Goal: Task Accomplishment & Management: Manage account settings

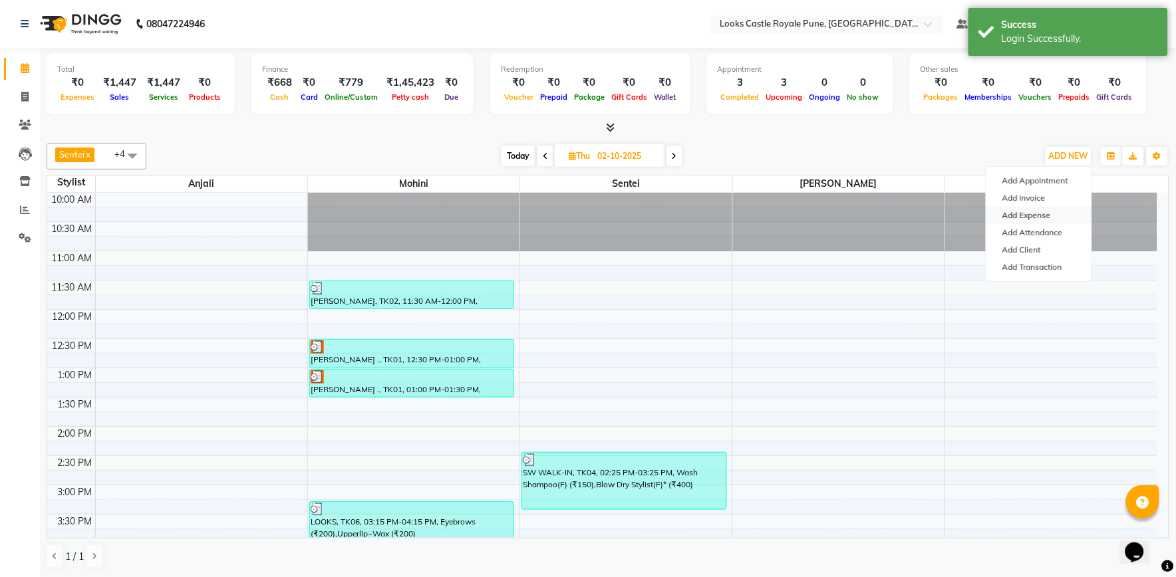
click at [1019, 218] on link "Add Expense" at bounding box center [1038, 215] width 105 height 17
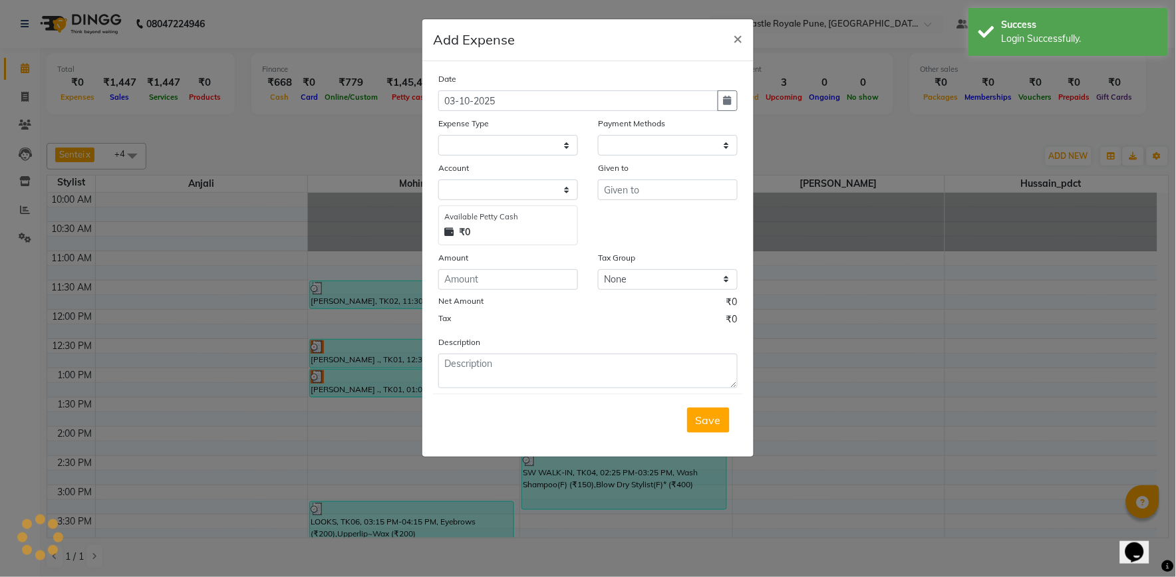
select select "1"
select select "4878"
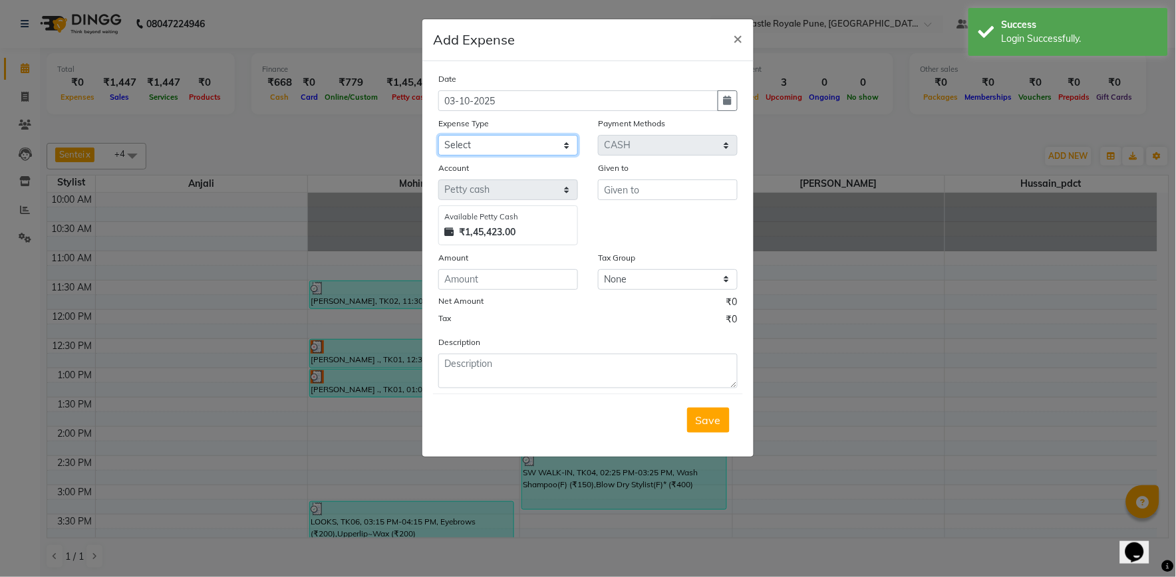
click at [499, 153] on select "Select Accommodation Aesthetics Bank Deposit BLINKIT Cash Handover Client Refun…" at bounding box center [508, 145] width 140 height 21
select select "21975"
click at [438, 135] on select "Select Accommodation Aesthetics Bank Deposit BLINKIT Cash Handover Client Refun…" at bounding box center [508, 145] width 140 height 21
click at [493, 289] on input "number" at bounding box center [508, 279] width 140 height 21
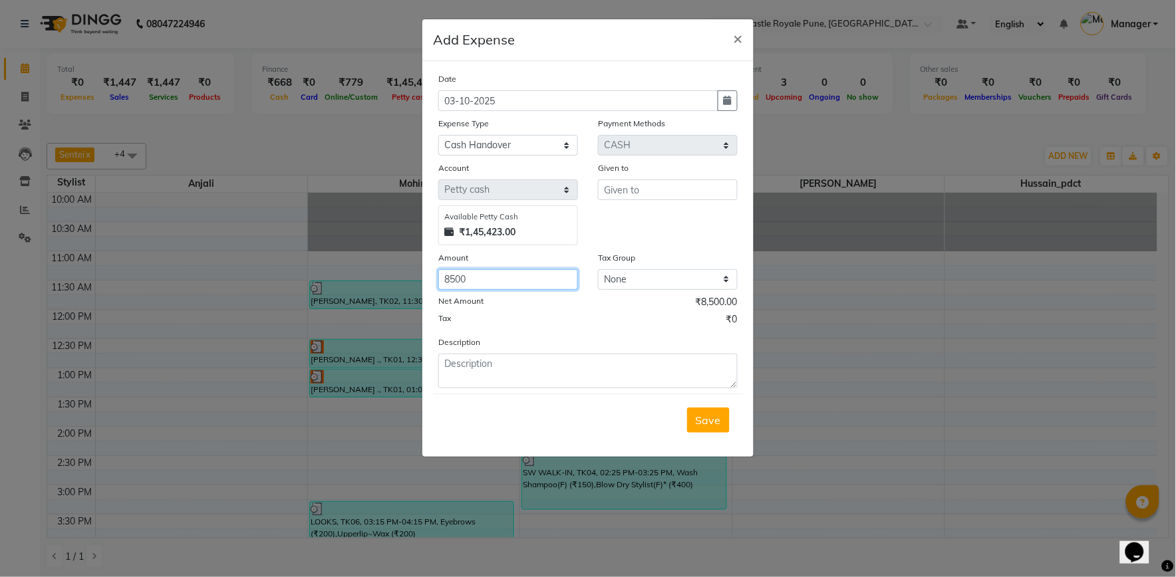
type input "8500"
click at [624, 197] on input "text" at bounding box center [668, 190] width 140 height 21
type input "tamanna maam"
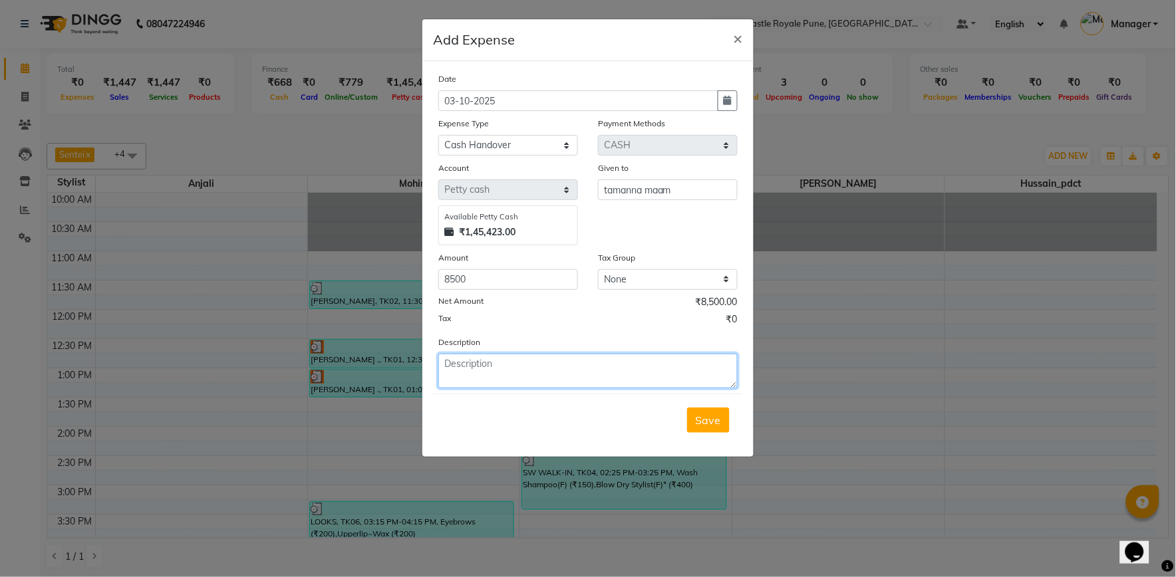
click at [479, 374] on textarea at bounding box center [587, 371] width 299 height 35
type textarea "[PERSON_NAME] handover to tamanna maam"
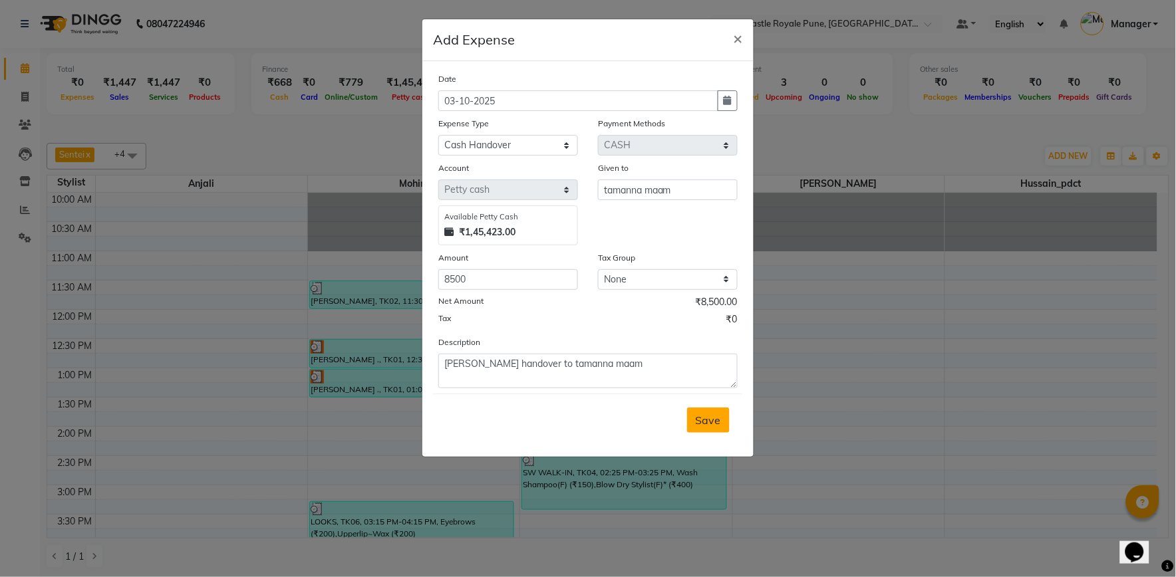
click at [717, 416] on span "Save" at bounding box center [708, 420] width 25 height 13
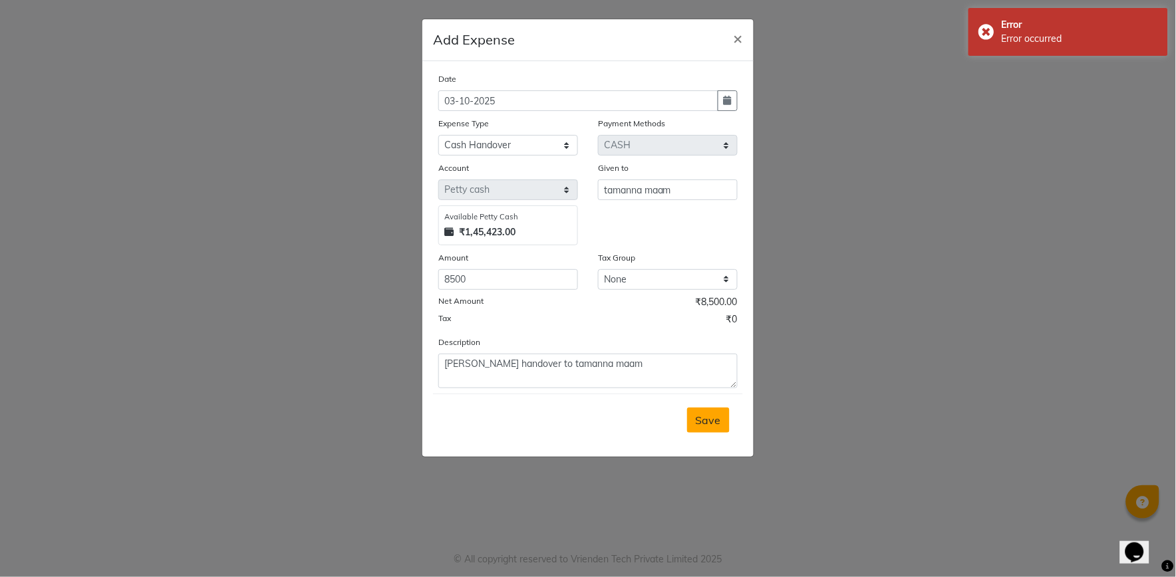
type input "e2555-01"
click at [732, 40] on button "×" at bounding box center [738, 37] width 31 height 37
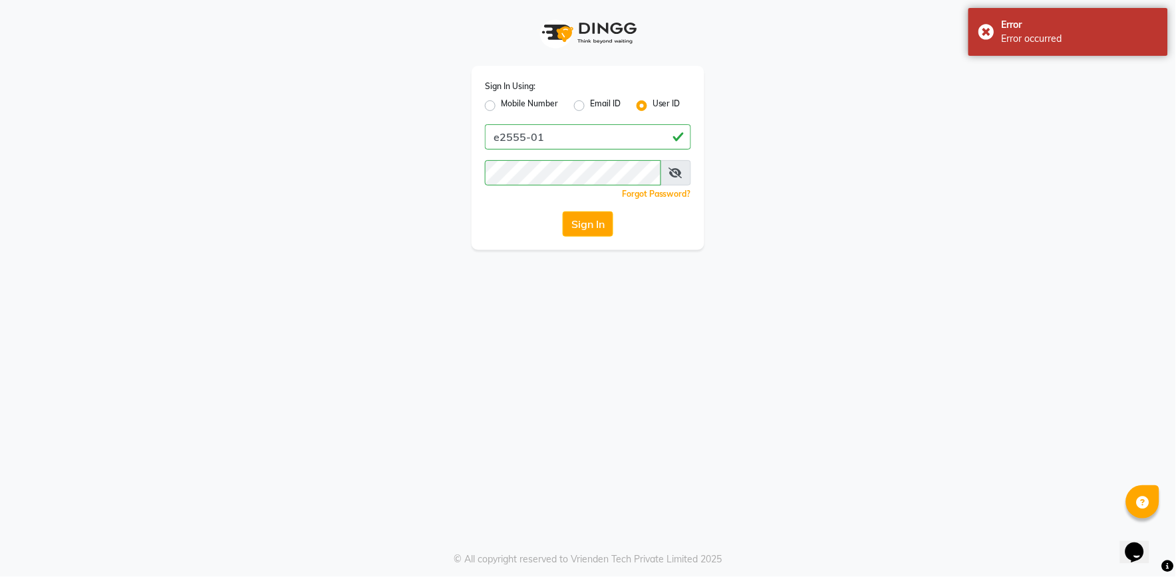
click at [607, 220] on button "Sign In" at bounding box center [588, 223] width 51 height 25
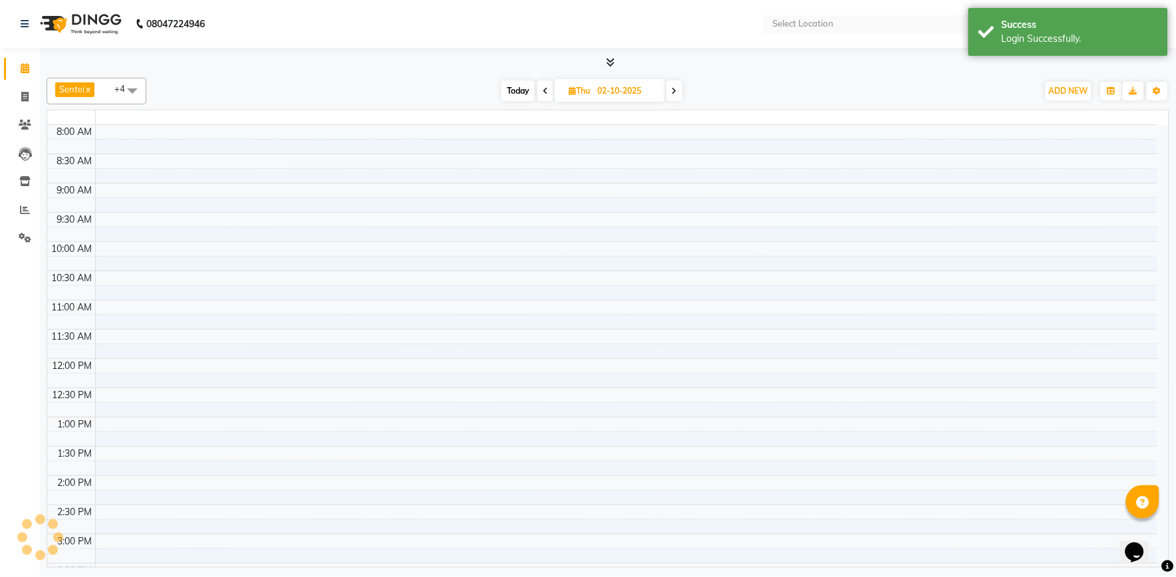
select select "en"
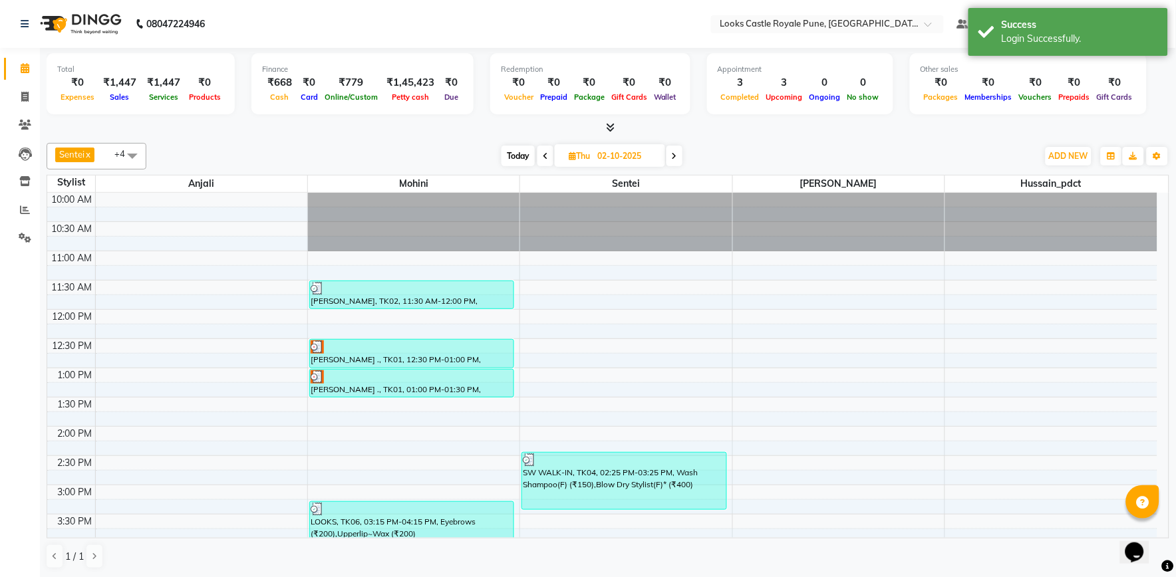
click at [676, 160] on icon at bounding box center [674, 156] width 5 height 8
type input "03-10-2025"
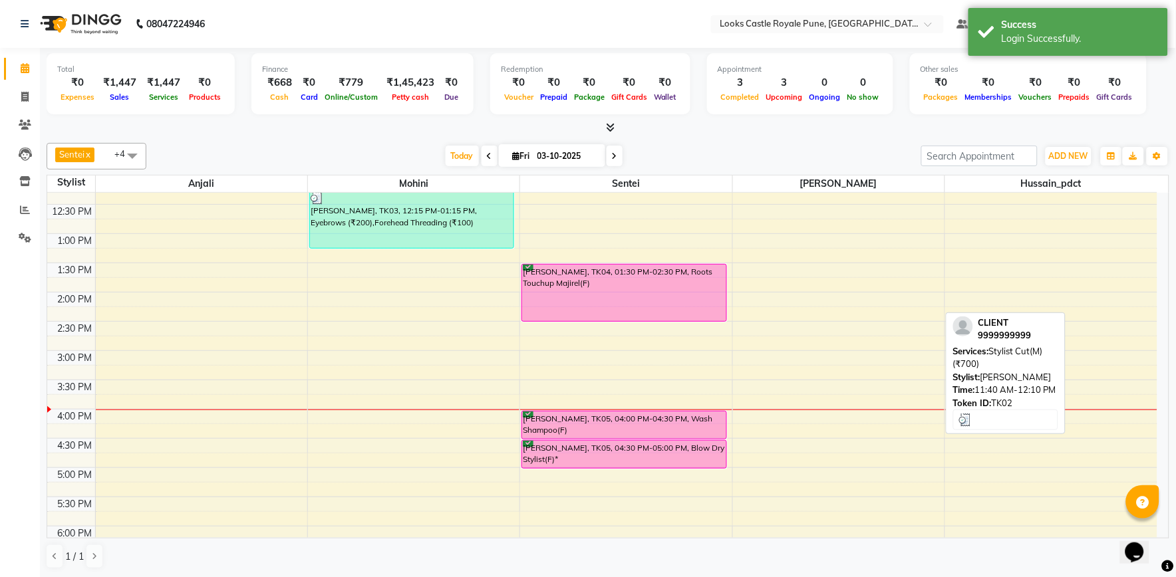
scroll to position [148, 0]
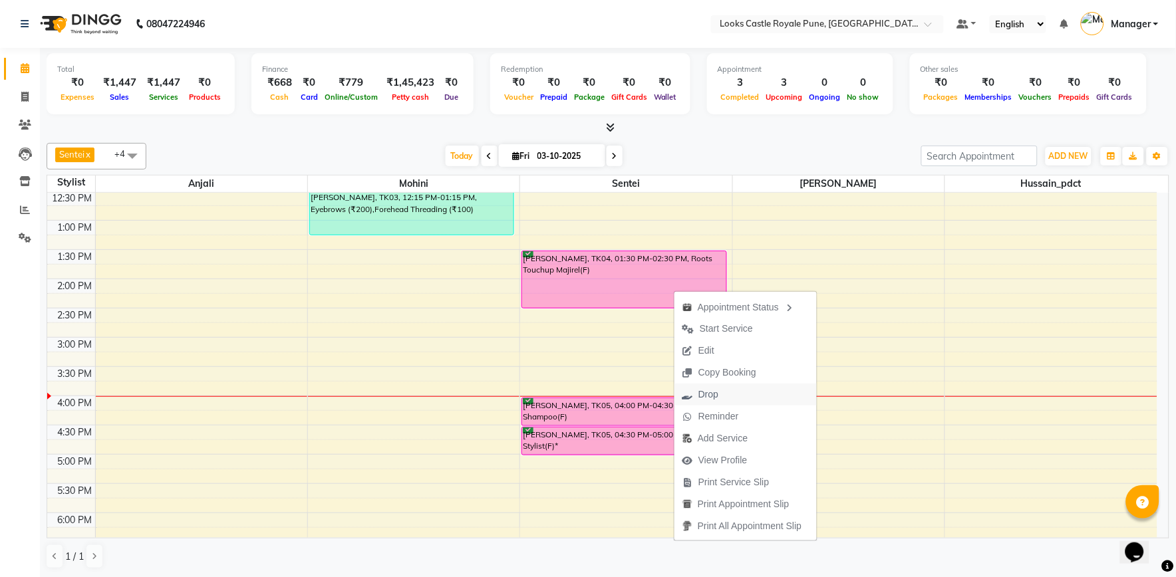
click at [715, 391] on span "Drop" at bounding box center [708, 395] width 20 height 14
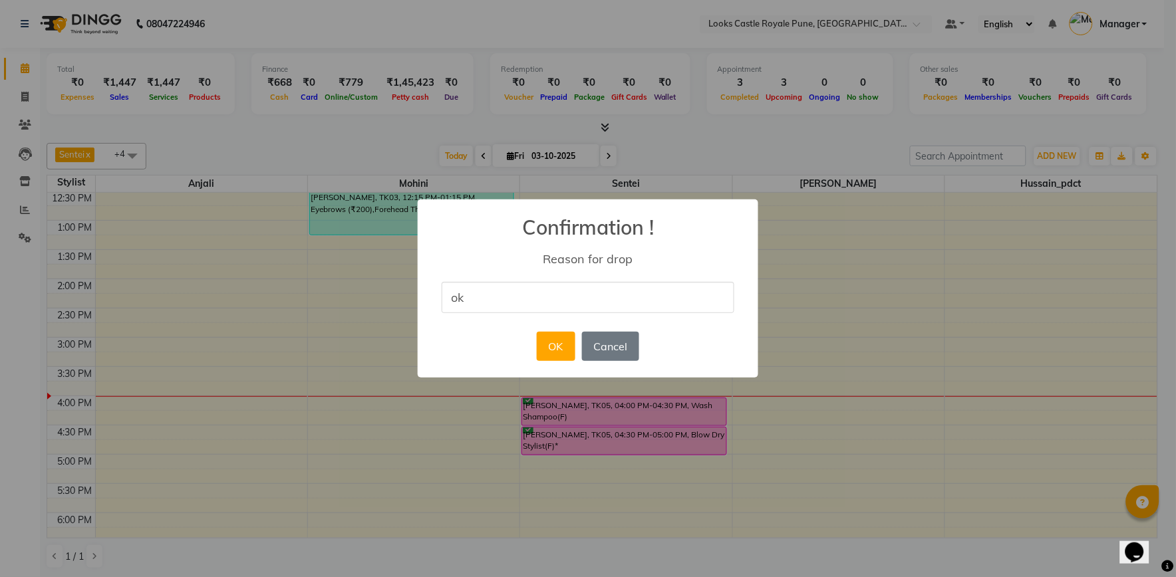
type input "ok"
click at [549, 350] on button "OK" at bounding box center [556, 346] width 38 height 29
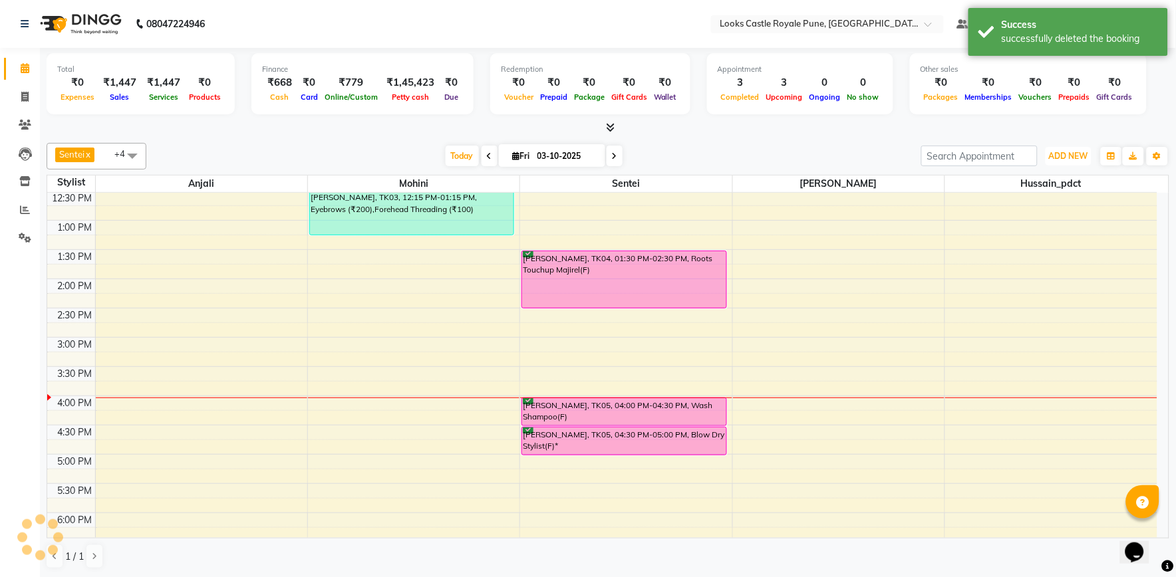
drag, startPoint x: 1062, startPoint y: 157, endPoint x: 1015, endPoint y: 192, distance: 58.5
click at [1062, 157] on span "ADD NEW" at bounding box center [1068, 156] width 39 height 10
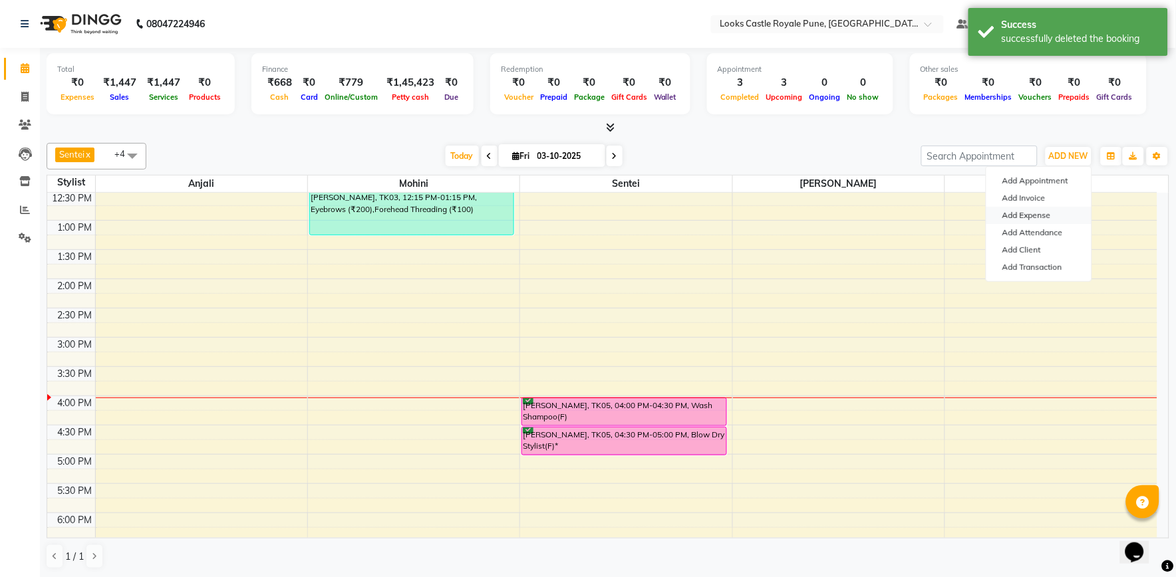
click at [1018, 218] on link "Add Expense" at bounding box center [1038, 215] width 105 height 17
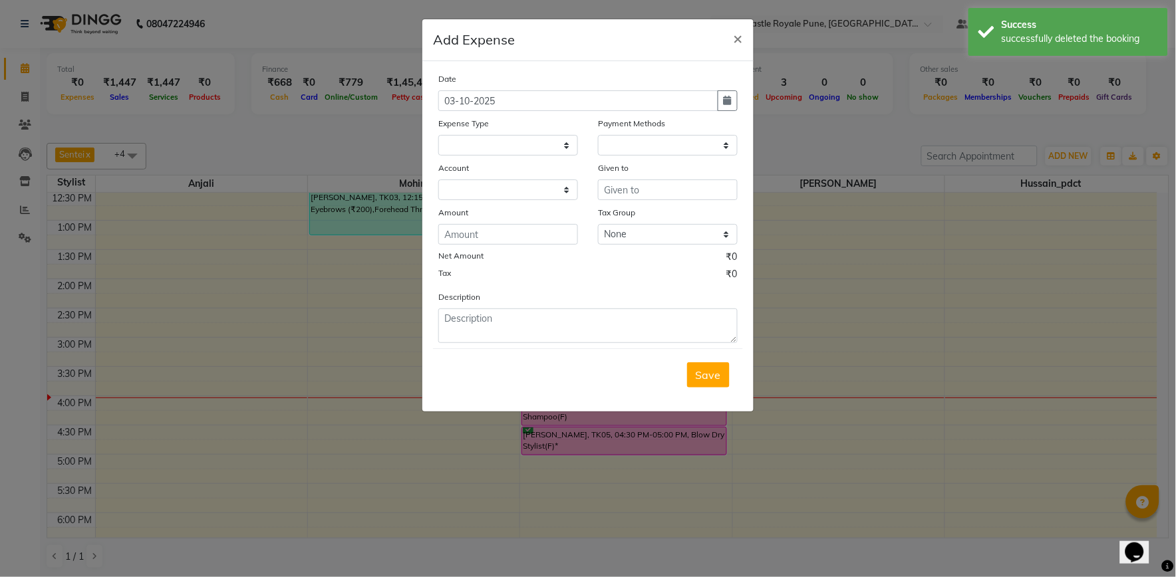
select select
select select "1"
select select "4878"
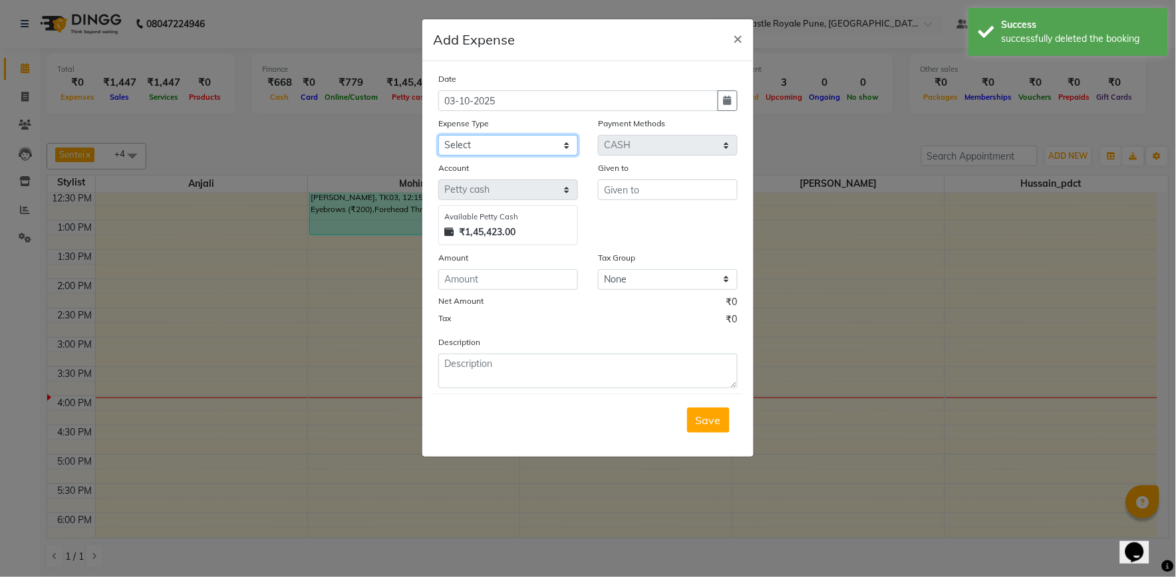
click at [522, 145] on select "Select Accommodation Aesthetics Bank Deposit BLINKIT Cash Handover Client Refun…" at bounding box center [508, 145] width 140 height 21
select select "21975"
click at [438, 135] on select "Select Accommodation Aesthetics Bank Deposit BLINKIT Cash Handover Client Refun…" at bounding box center [508, 145] width 140 height 21
click at [486, 283] on input "number" at bounding box center [508, 279] width 140 height 21
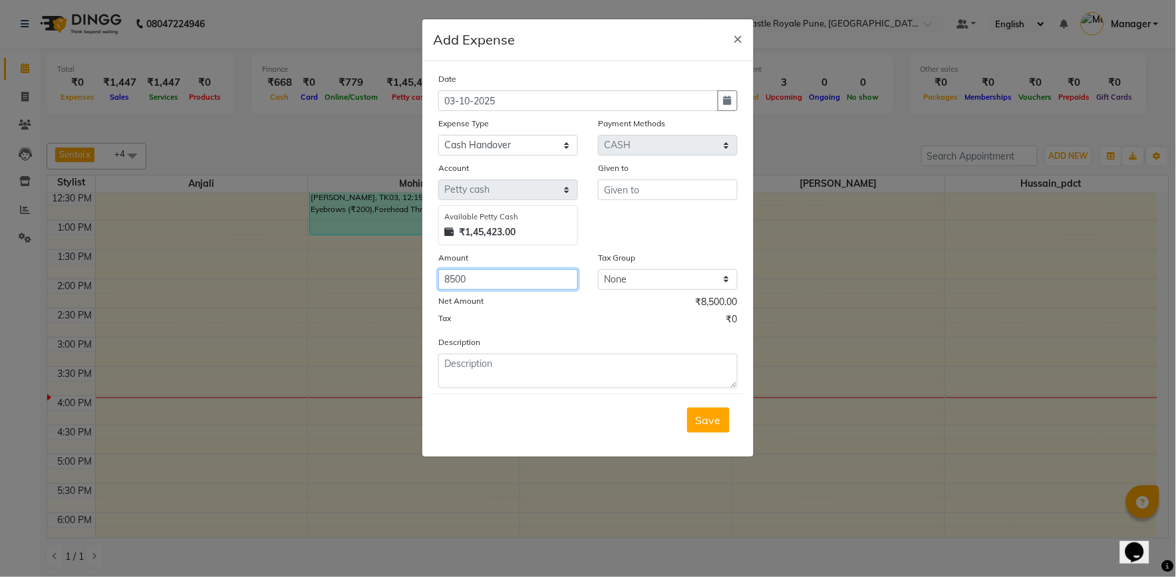
type input "8500"
click at [644, 189] on input "text" at bounding box center [668, 190] width 140 height 21
type input "tamanna maam"
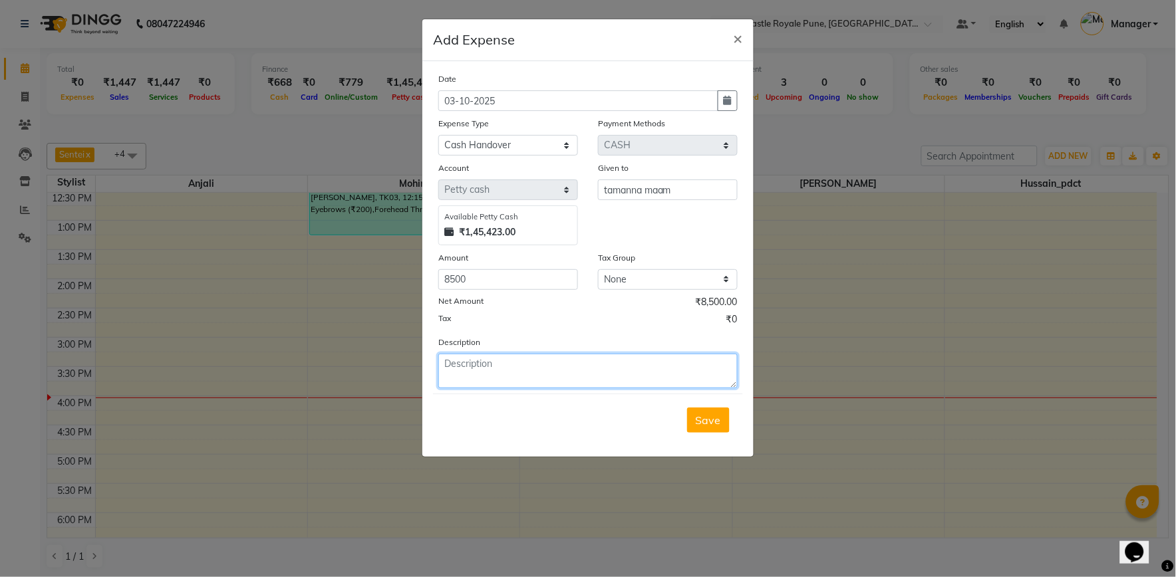
click at [461, 371] on textarea at bounding box center [587, 371] width 299 height 35
type textarea "[PERSON_NAME] handover to tamanna maam"
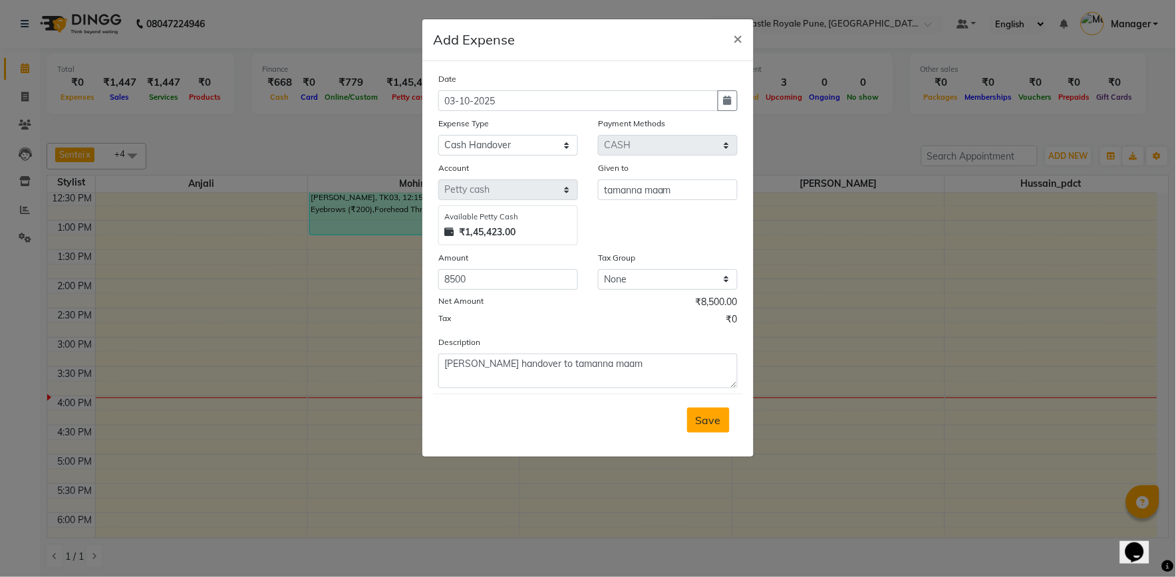
click at [688, 424] on button "Save" at bounding box center [708, 420] width 43 height 25
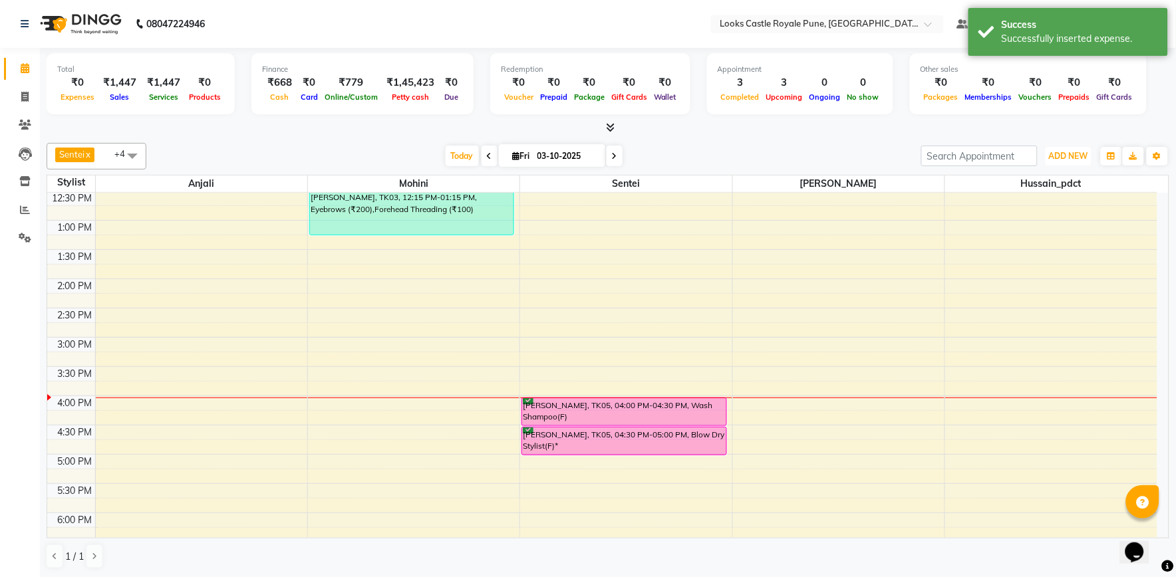
drag, startPoint x: 1083, startPoint y: 156, endPoint x: 1062, endPoint y: 180, distance: 31.6
click at [1081, 156] on span "ADD NEW" at bounding box center [1068, 156] width 39 height 10
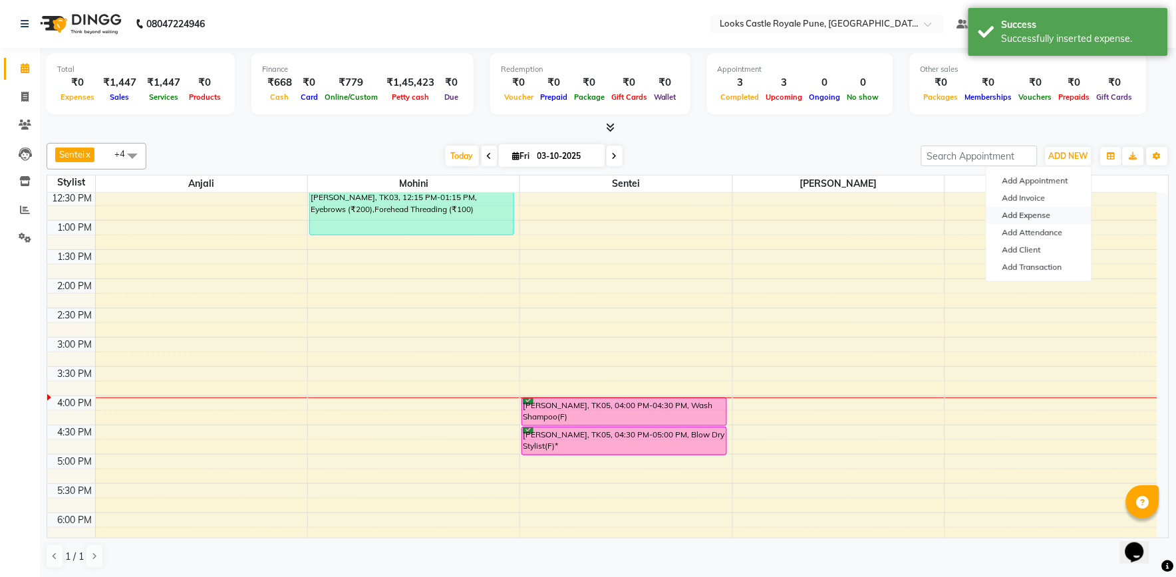
click at [1047, 217] on link "Add Expense" at bounding box center [1038, 215] width 105 height 17
select select "1"
select select "4878"
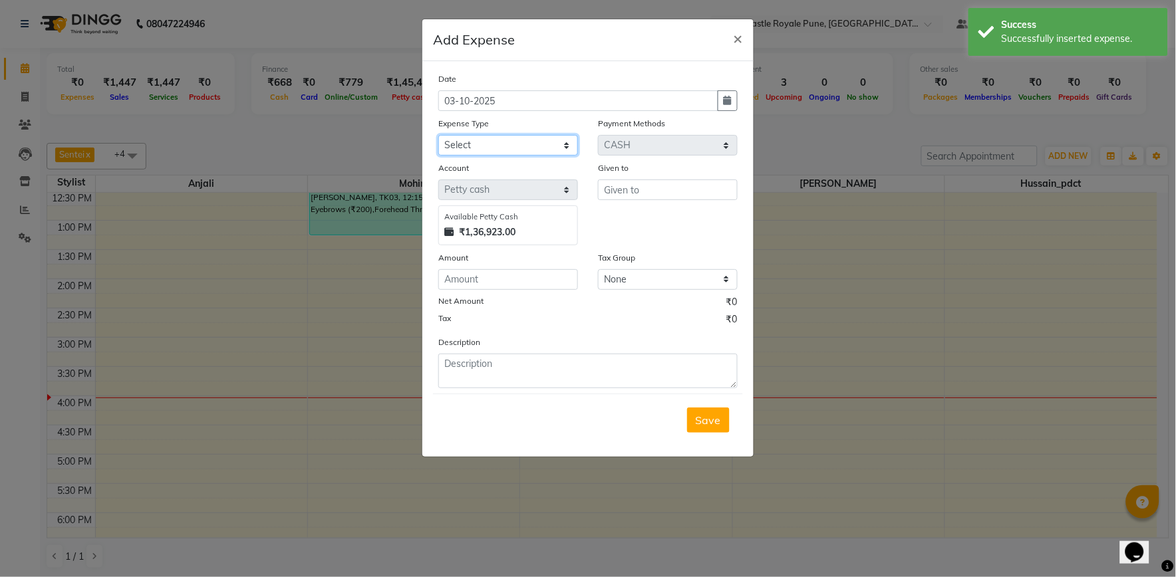
click at [480, 146] on select "Select Accommodation Aesthetics Bank Deposit BLINKIT Cash Handover Client Refun…" at bounding box center [508, 145] width 140 height 21
select select "5134"
click at [438, 135] on select "Select Accommodation Aesthetics Bank Deposit BLINKIT Cash Handover Client Refun…" at bounding box center [508, 145] width 140 height 21
click at [628, 192] on input "text" at bounding box center [668, 190] width 140 height 21
type input "ravi"
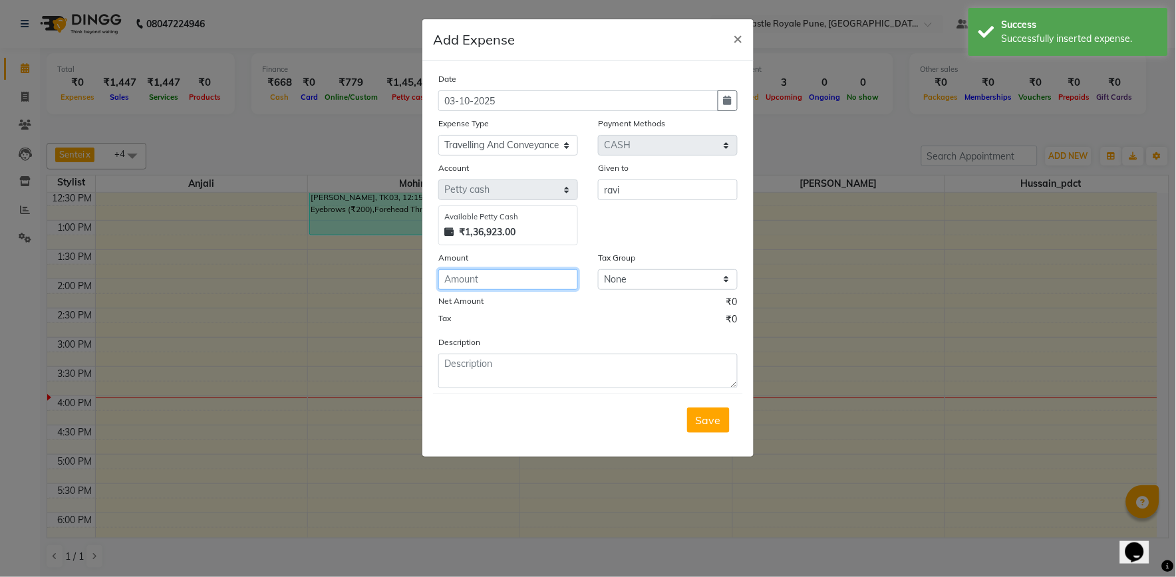
click at [503, 283] on input "number" at bounding box center [508, 279] width 140 height 21
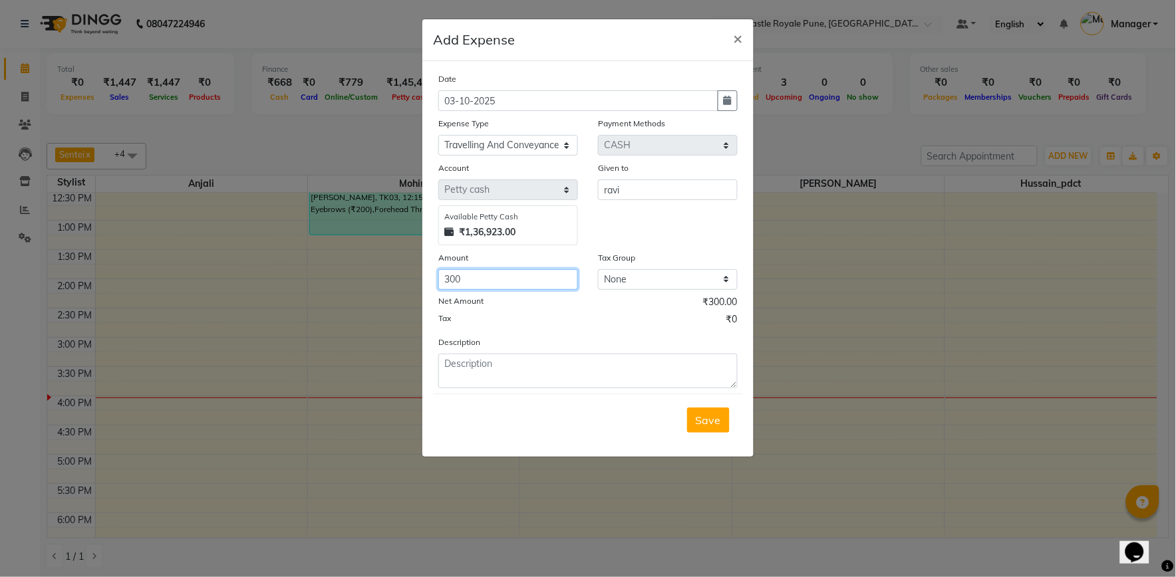
type input "300"
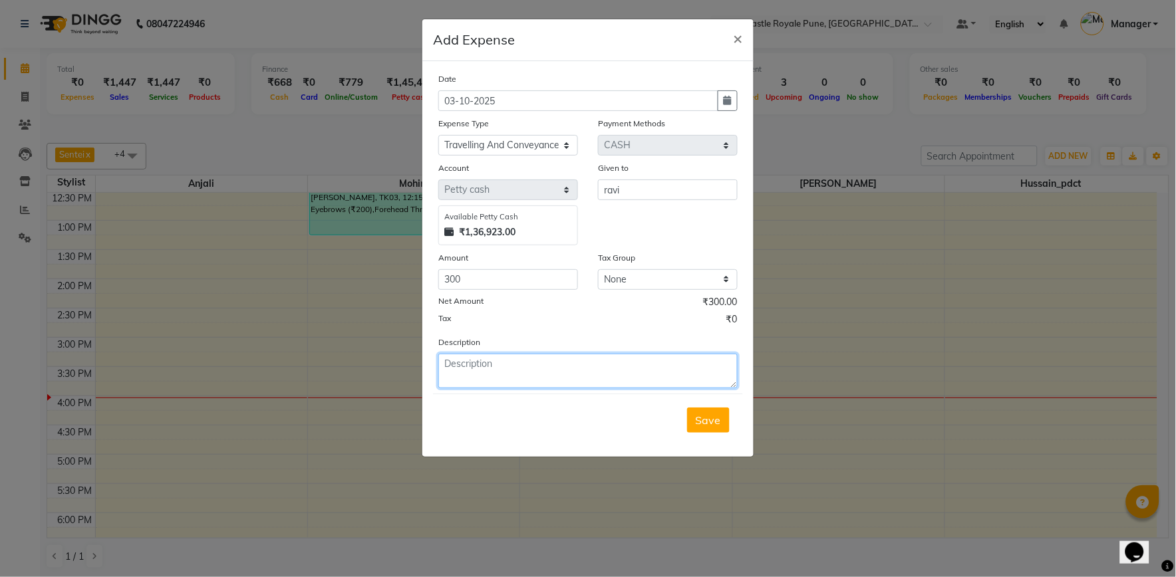
click at [482, 364] on textarea at bounding box center [587, 371] width 299 height 35
type textarea "CR To [PERSON_NAME] enterprises [PERSON_NAME] (uber)"
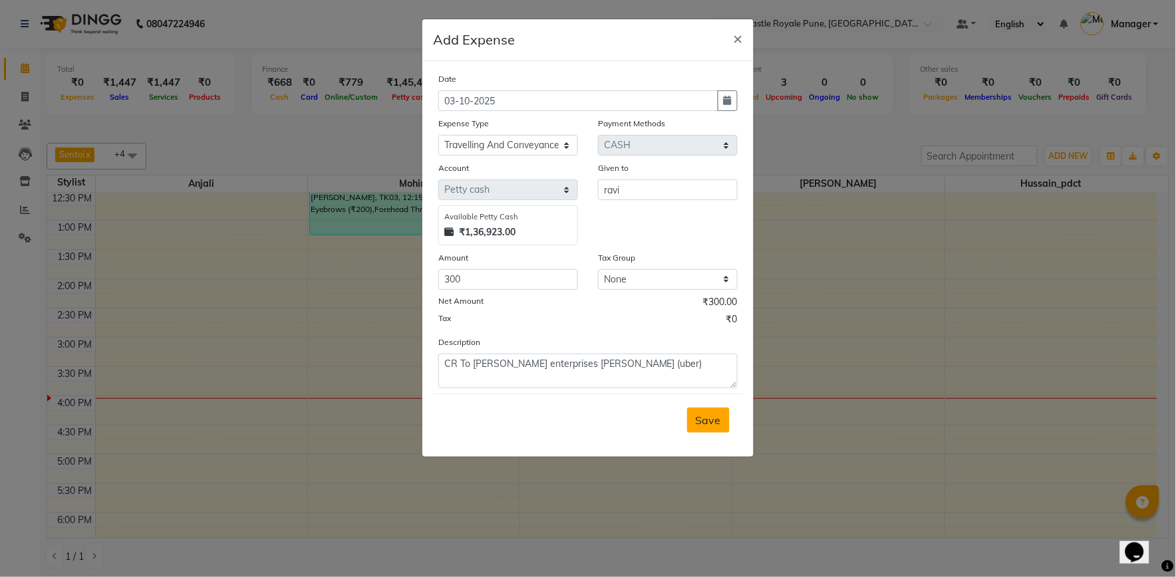
click at [708, 428] on button "Save" at bounding box center [708, 420] width 43 height 25
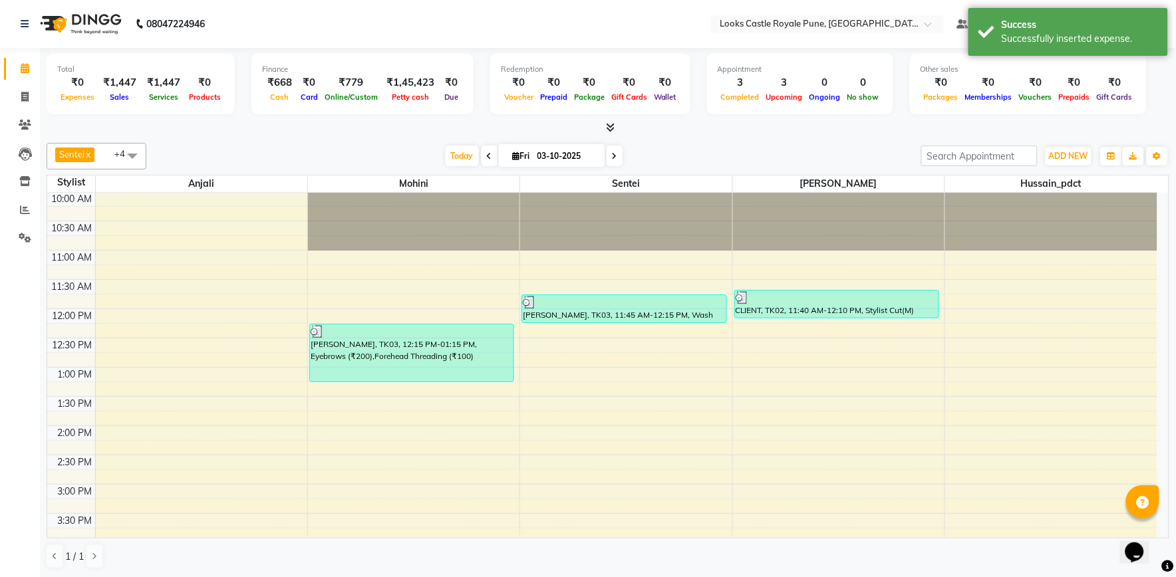
scroll to position [0, 0]
click at [23, 209] on icon at bounding box center [25, 210] width 10 height 10
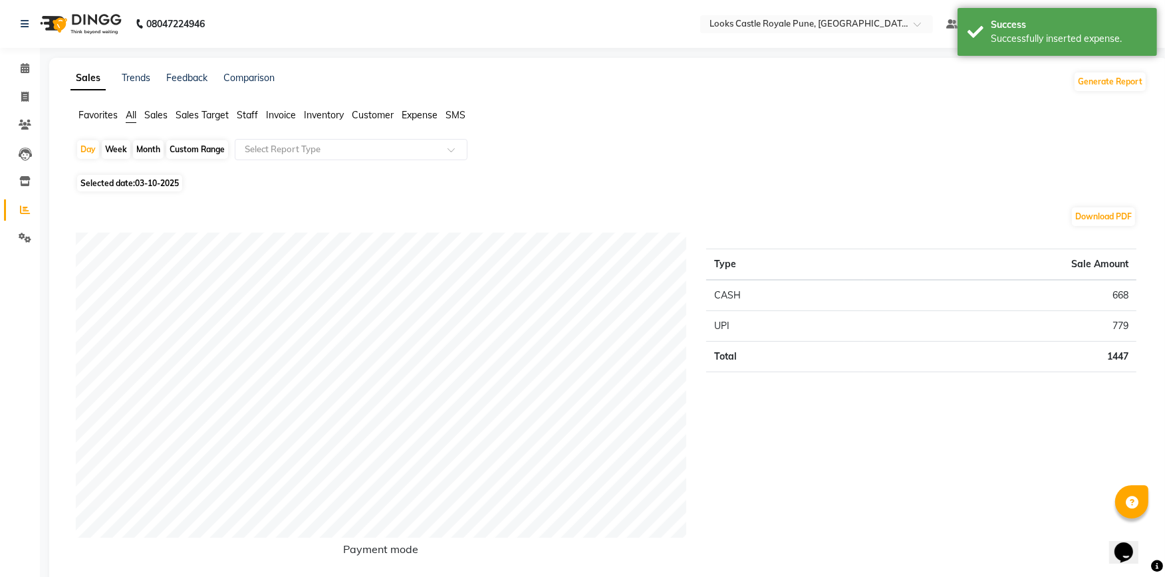
click at [427, 116] on span "Expense" at bounding box center [420, 115] width 36 height 12
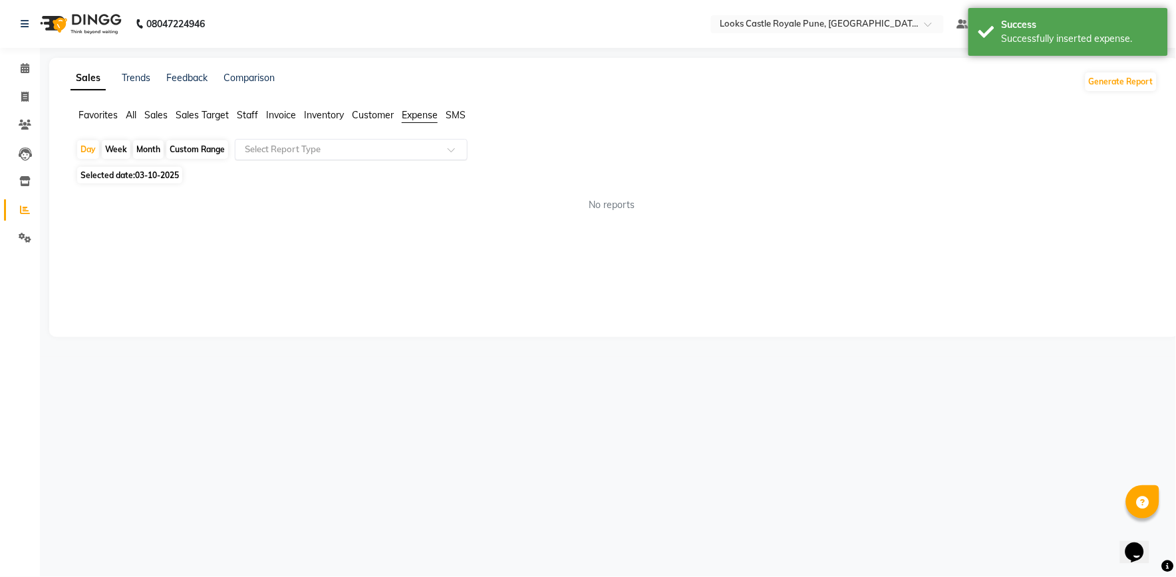
click at [426, 146] on input "text" at bounding box center [338, 149] width 192 height 13
click at [418, 215] on div "No reports" at bounding box center [611, 205] width 1093 height 35
click at [360, 160] on ng-select "Select Report Type" at bounding box center [351, 149] width 233 height 21
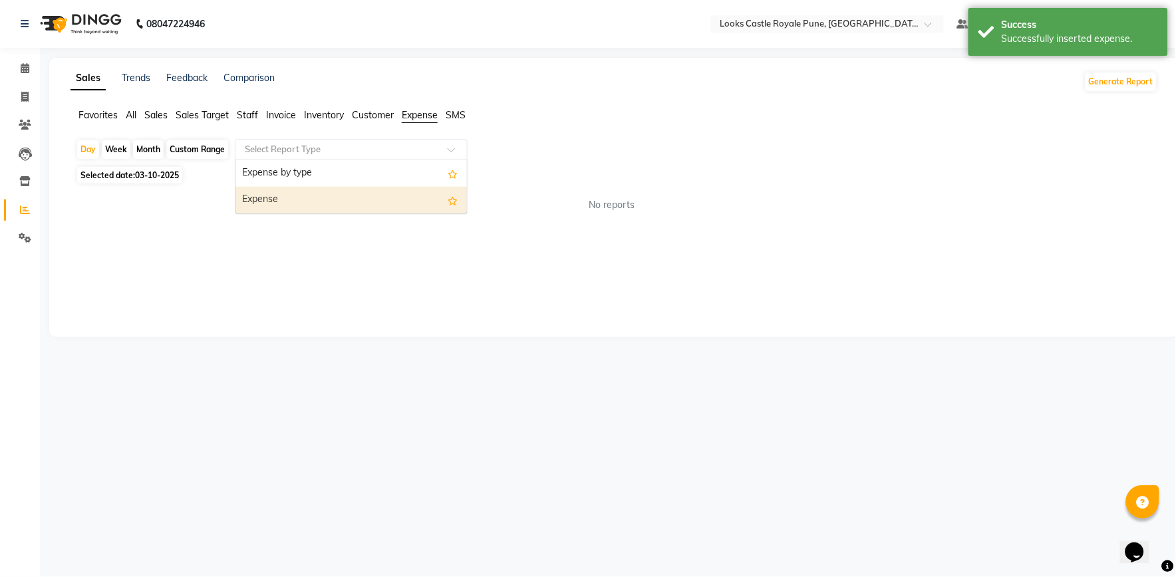
click at [350, 200] on div "Expense" at bounding box center [350, 200] width 231 height 27
select select "full_report"
select select "csv"
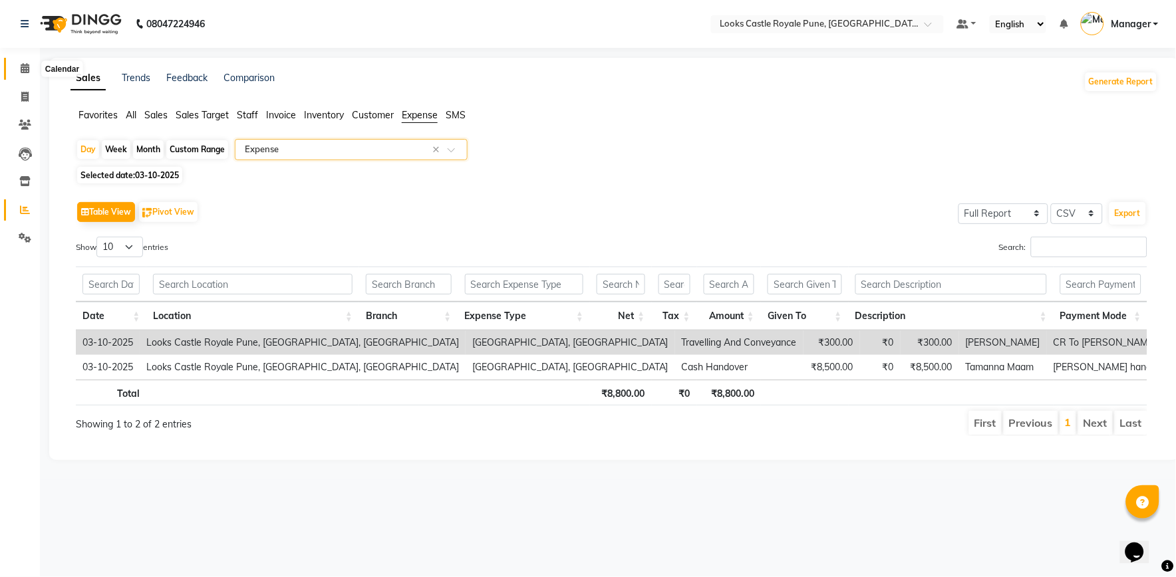
click at [30, 69] on span at bounding box center [24, 68] width 23 height 15
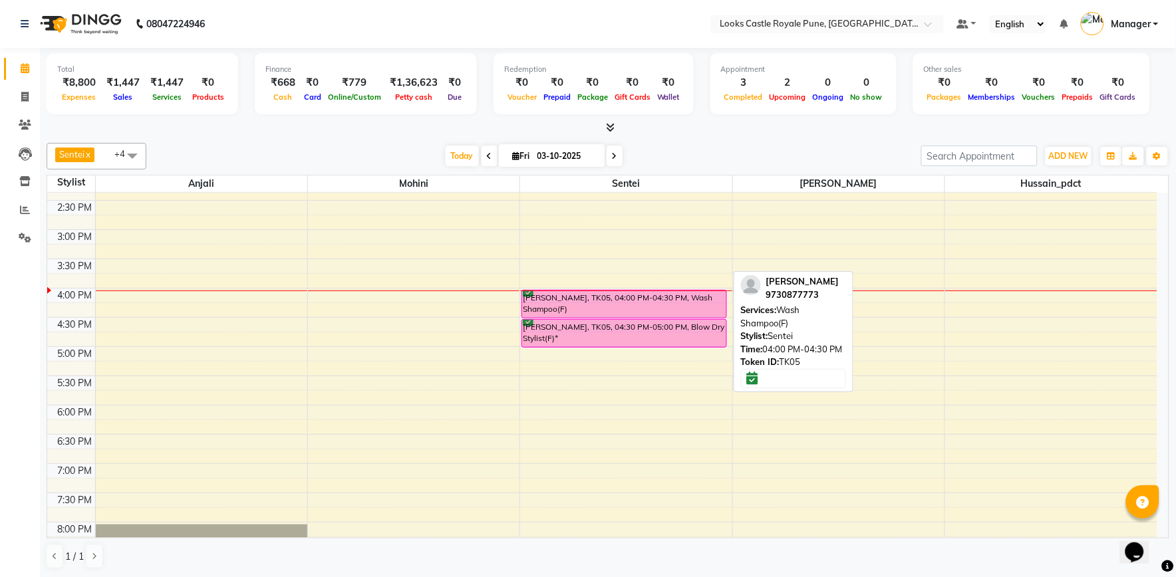
scroll to position [221, 0]
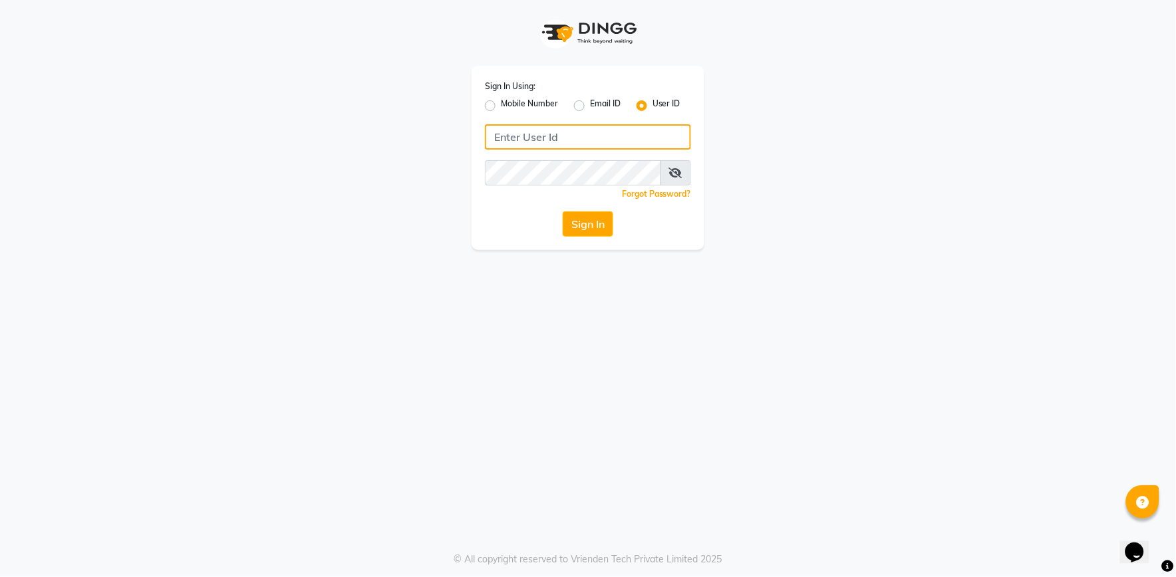
type input "e2555-01"
click at [1007, 386] on div "Sign In Using: Mobile Number Email ID User ID e2555-01 Remember me Forgot Passw…" at bounding box center [588, 288] width 1176 height 577
type input "e2555-01"
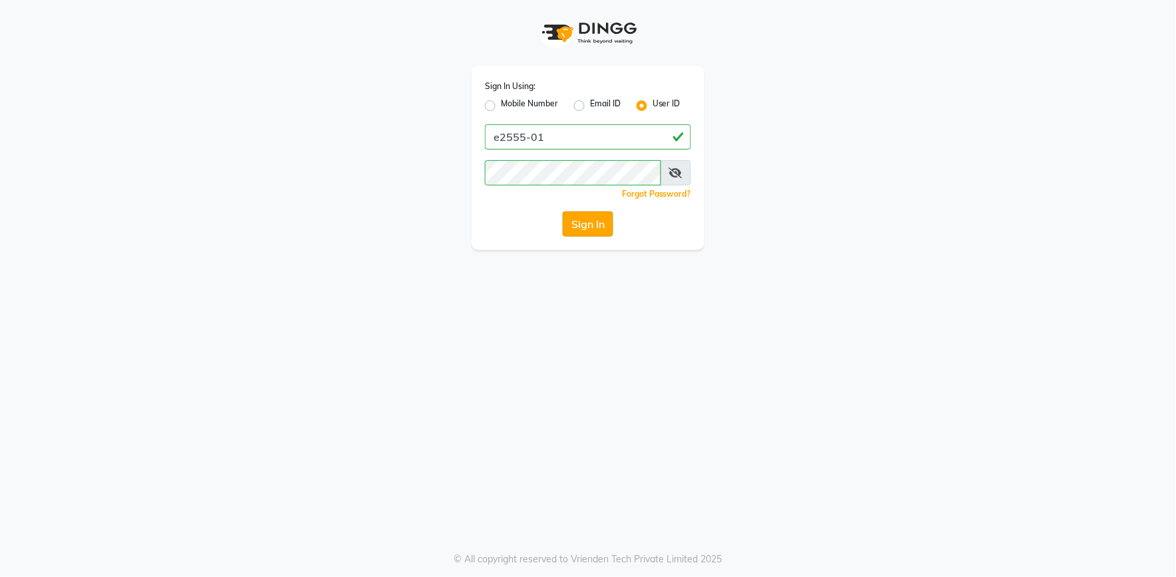
click at [590, 229] on button "Sign In" at bounding box center [588, 223] width 51 height 25
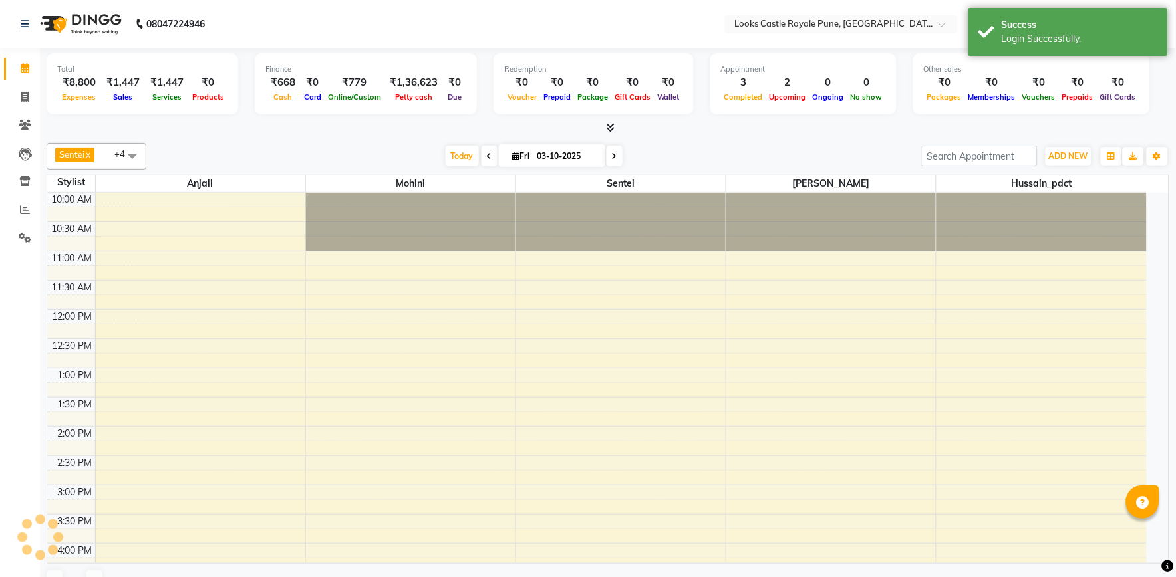
select select "en"
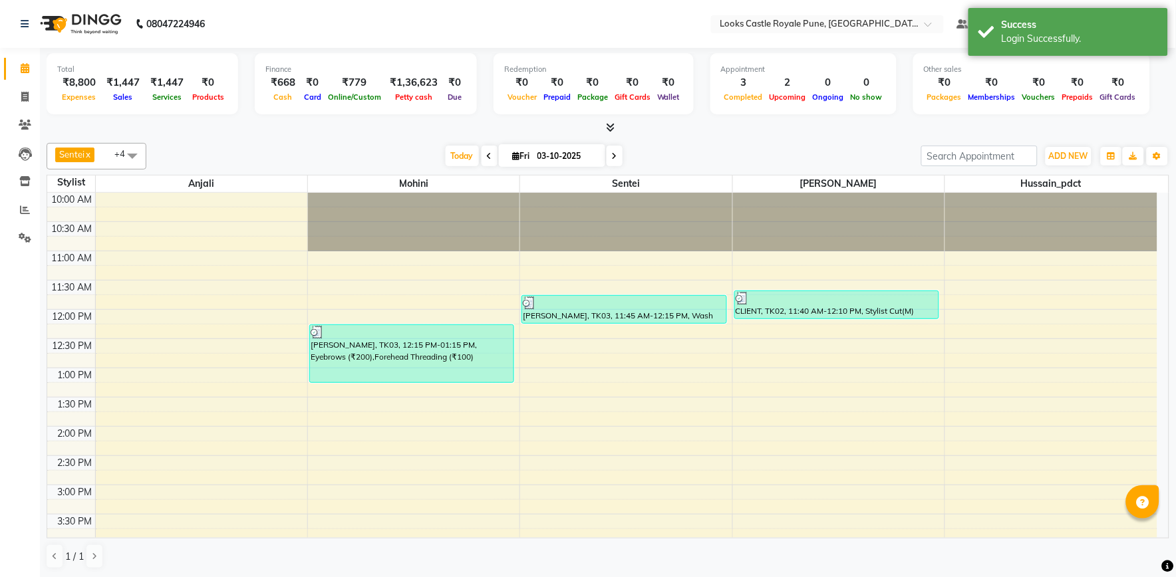
scroll to position [148, 0]
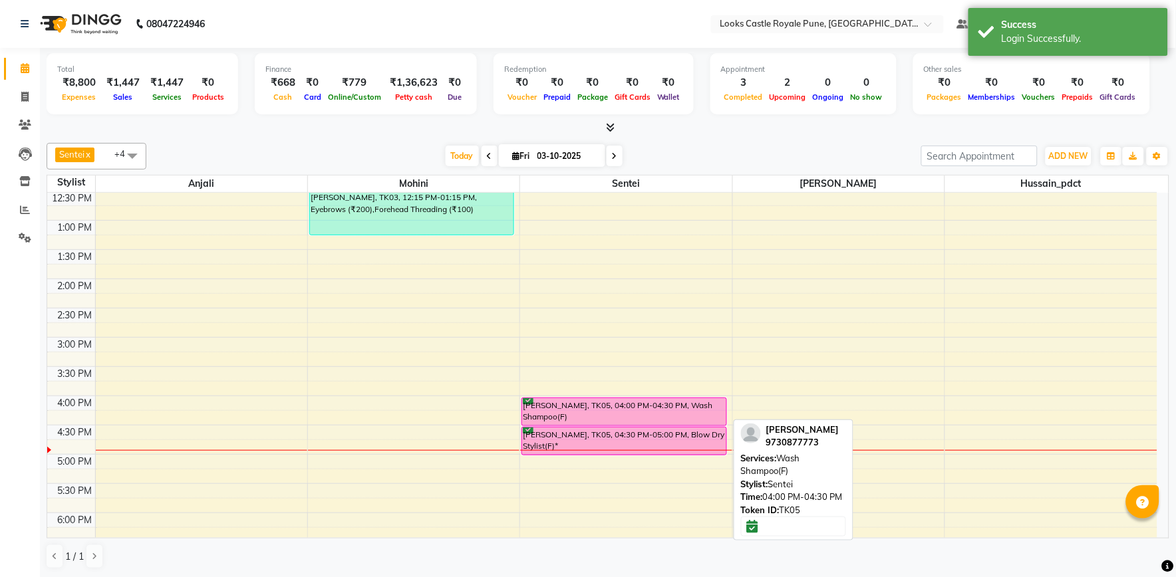
click at [635, 406] on div "10:00 AM 10:30 AM 11:00 AM 11:30 AM 12:00 PM 12:30 PM 1:00 PM 1:30 PM 2:00 PM 2…" at bounding box center [602, 425] width 1110 height 760
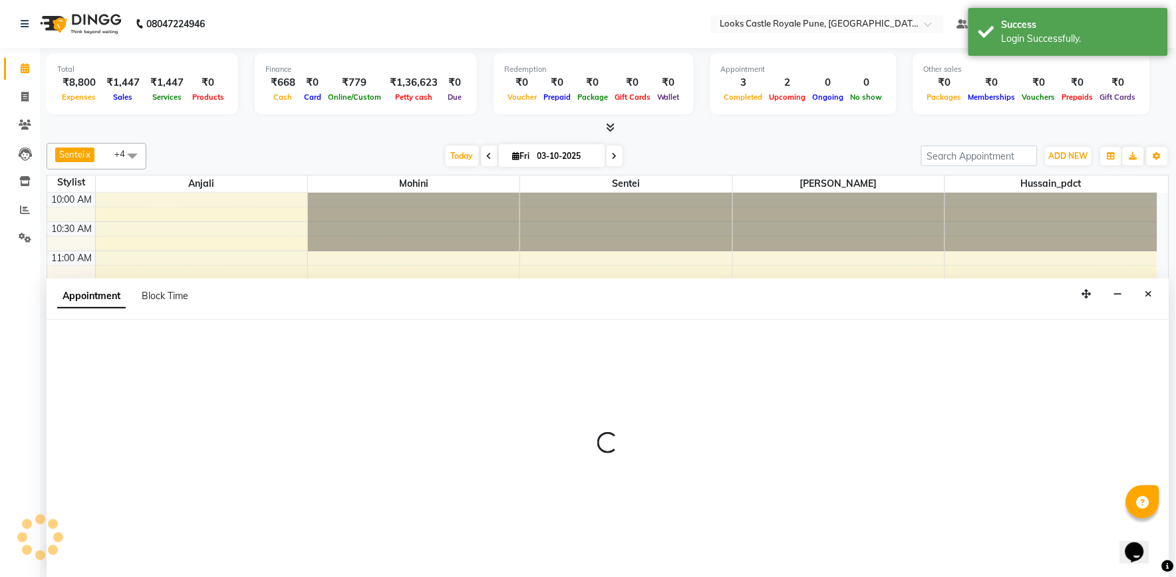
scroll to position [0, 0]
select select "71316"
select select "tentative"
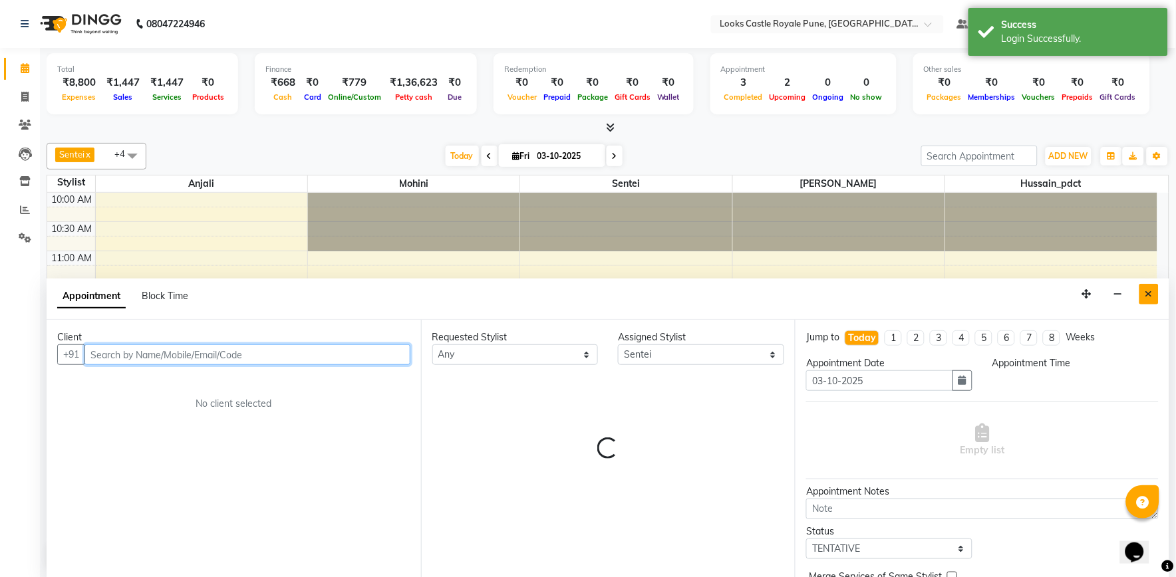
select select "810"
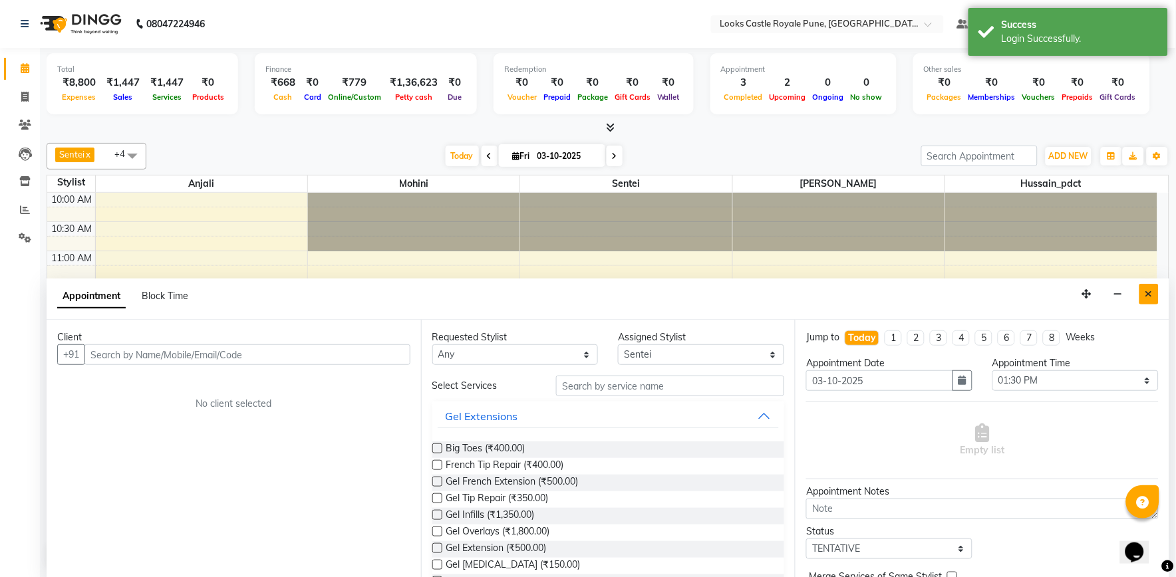
click at [1145, 293] on icon "Close" at bounding box center [1148, 293] width 7 height 9
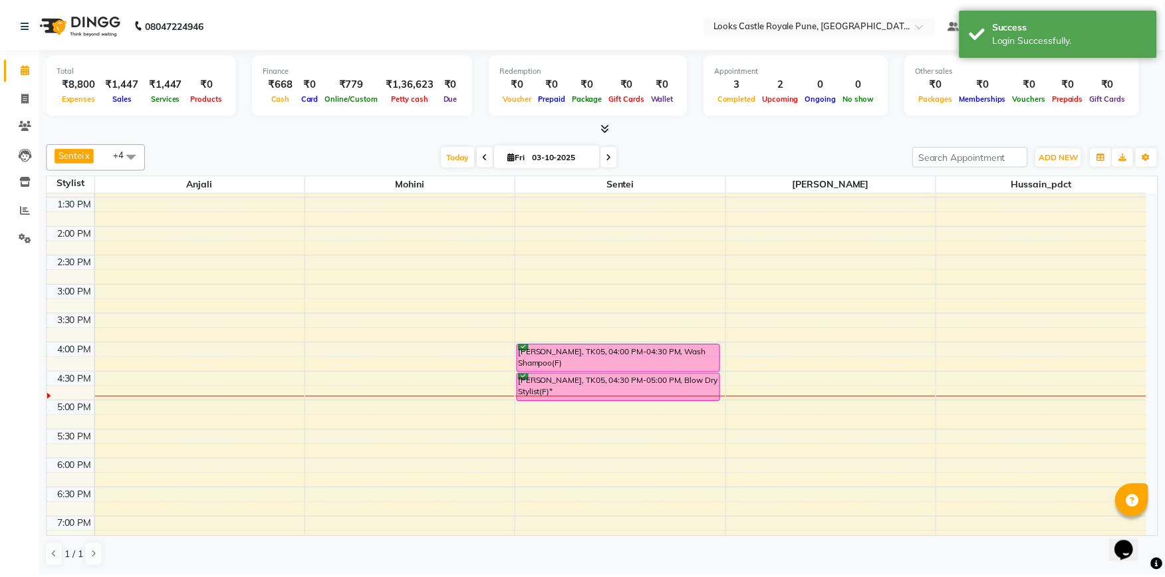
scroll to position [221, 0]
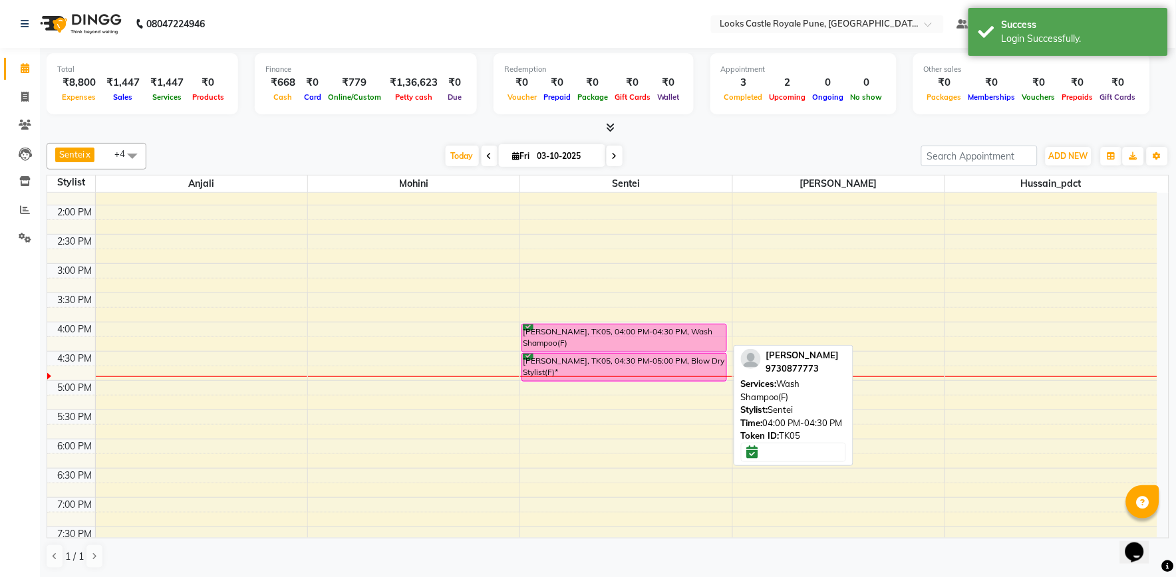
click at [629, 343] on div "[PERSON_NAME], TK05, 04:00 PM-04:30 PM, Wash Shampoo(F)" at bounding box center [624, 338] width 204 height 27
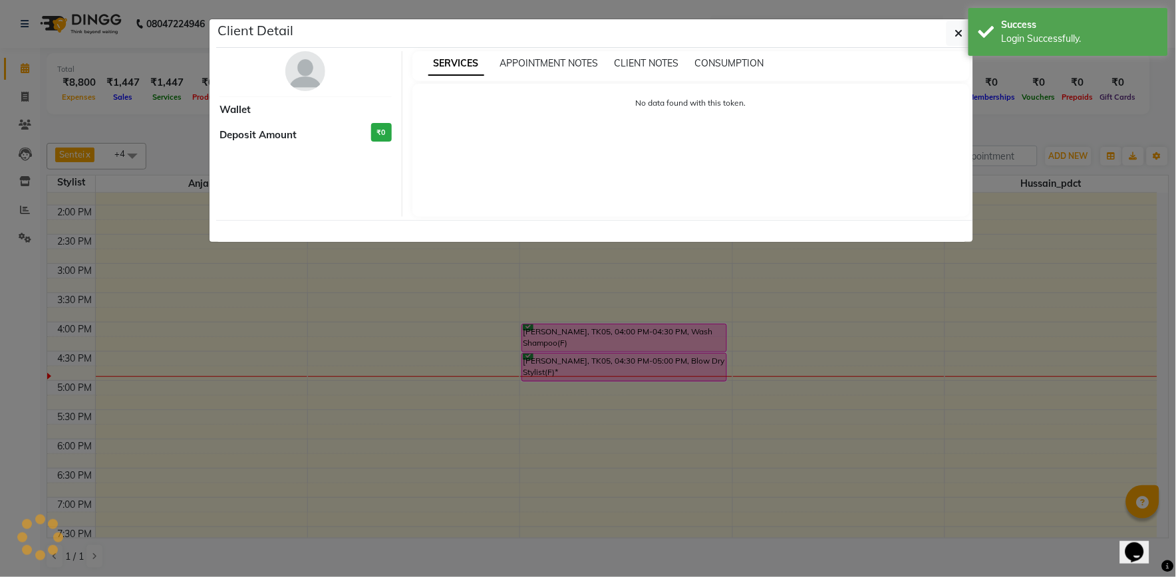
select select "6"
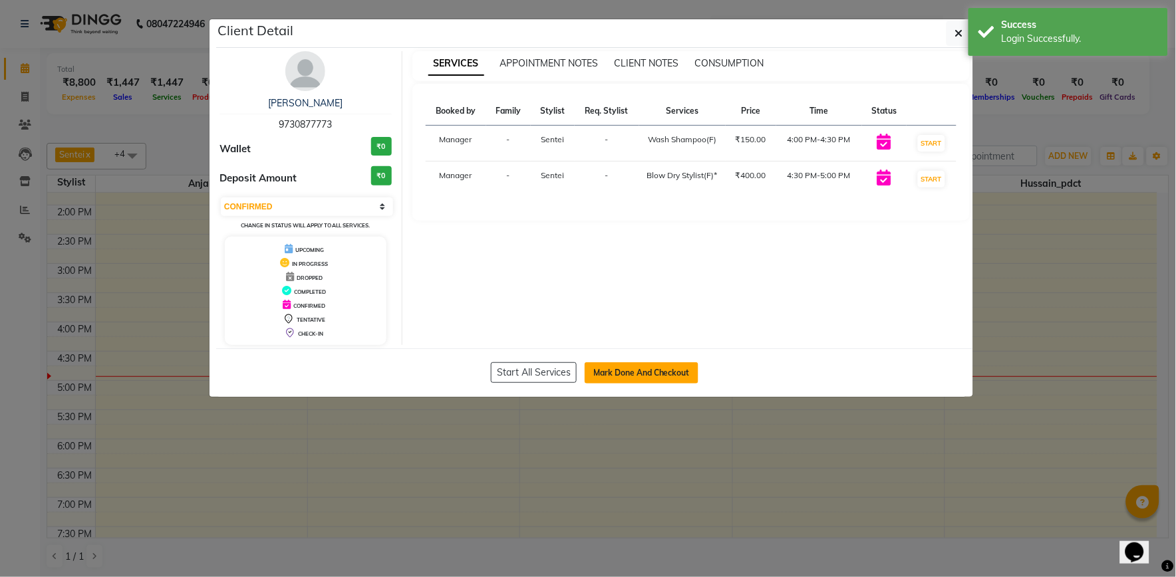
click at [630, 376] on button "Mark Done And Checkout" at bounding box center [642, 372] width 114 height 21
select select "5915"
select select "service"
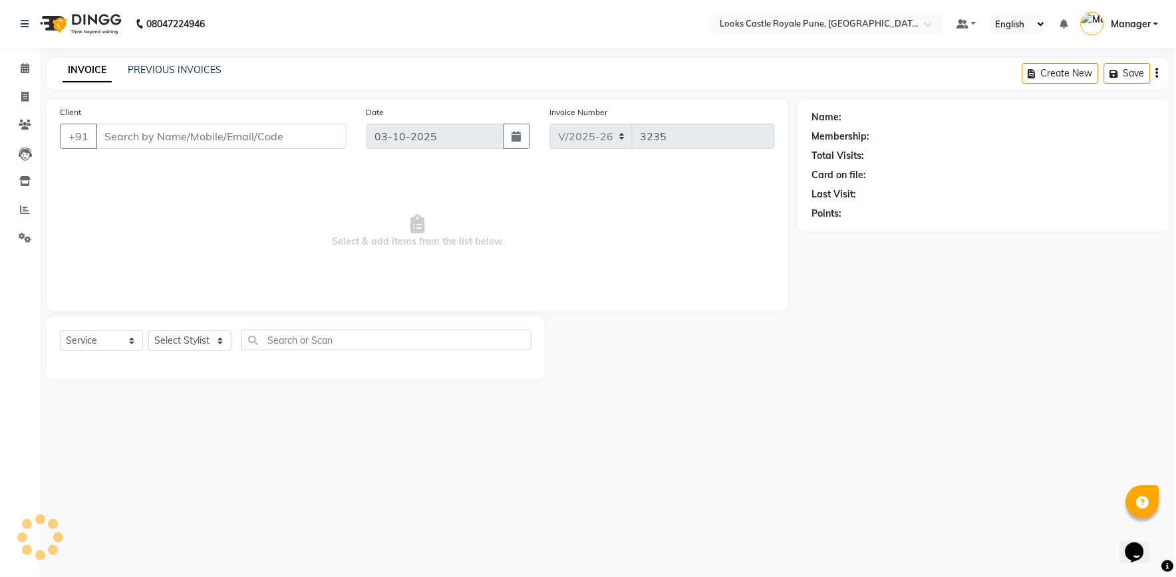
type input "9730877773"
select select "71316"
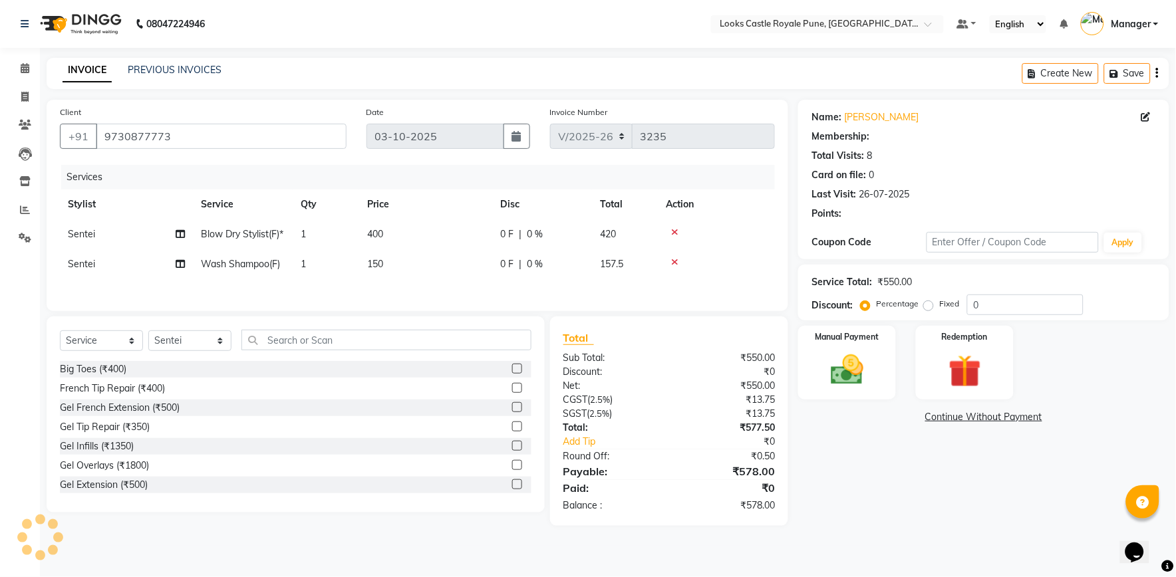
select select "1: Object"
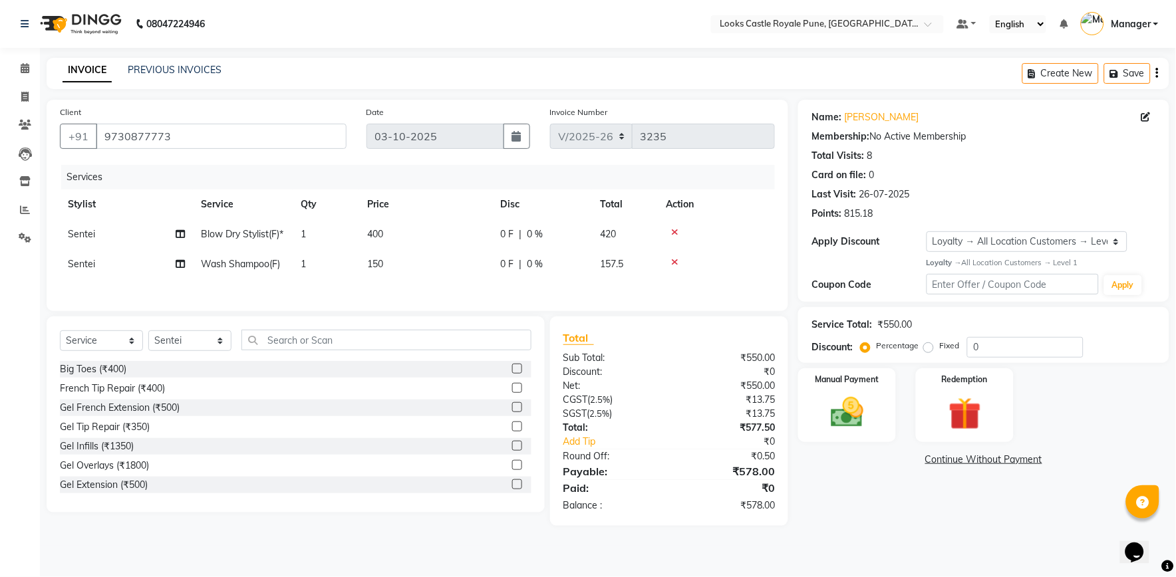
click at [413, 237] on td "400" at bounding box center [425, 234] width 133 height 30
select select "71316"
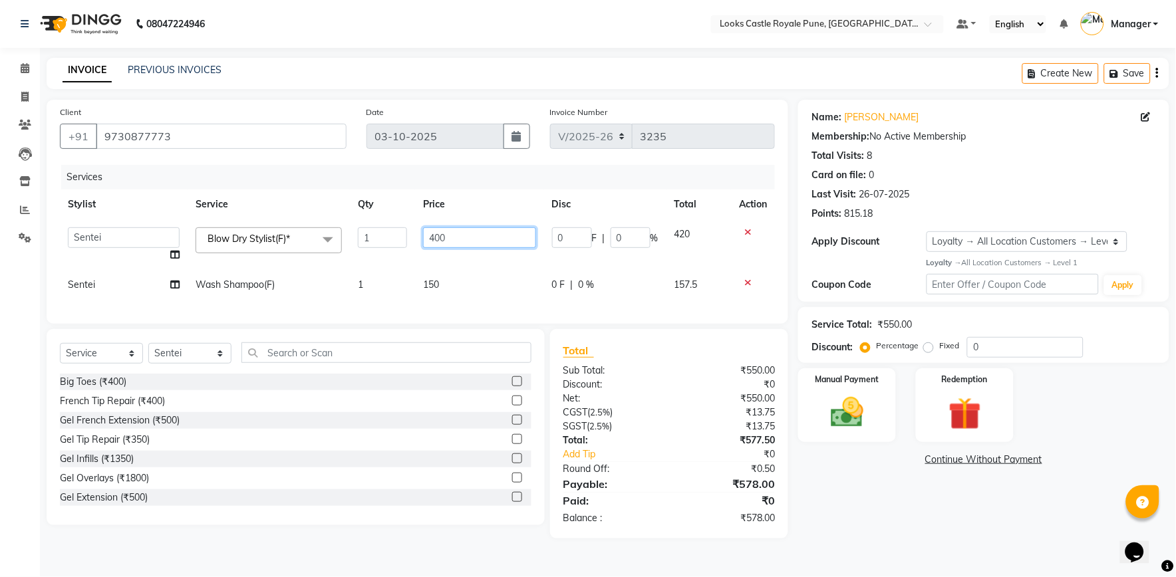
drag, startPoint x: 491, startPoint y: 247, endPoint x: 368, endPoint y: 245, distance: 123.1
click at [368, 245] on tr "Akshay Alisha Amir Anjali Arif Arman Christy Danish Eli Gloria Hafiz Hussain_pd…" at bounding box center [417, 244] width 715 height 51
type input "600"
drag, startPoint x: 430, startPoint y: 294, endPoint x: 440, endPoint y: 287, distance: 12.5
click at [432, 291] on td "150" at bounding box center [479, 285] width 128 height 30
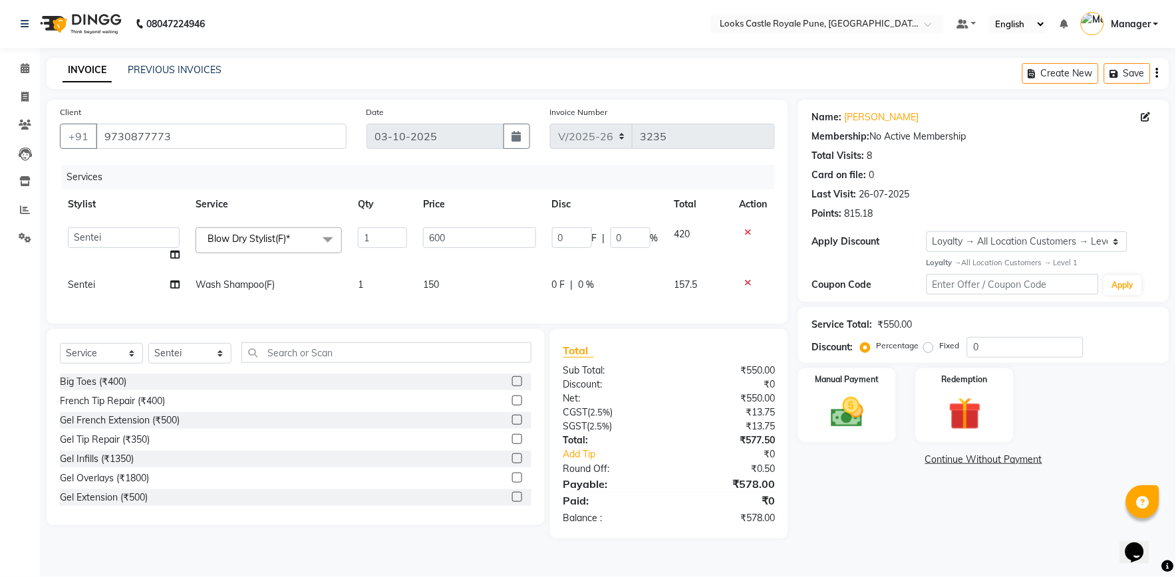
select select "71316"
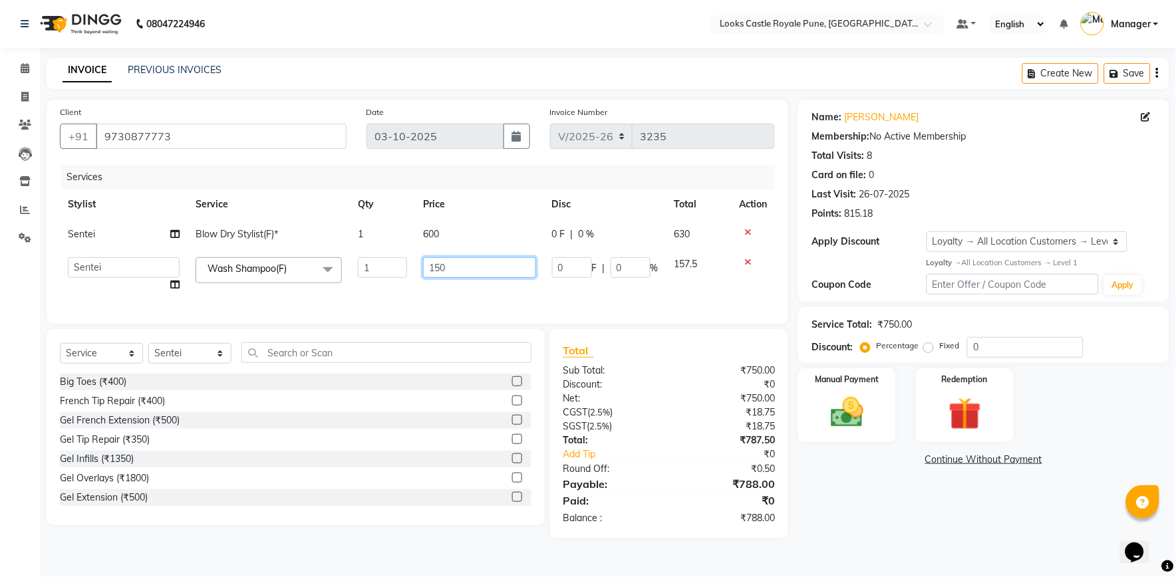
drag, startPoint x: 457, startPoint y: 271, endPoint x: 322, endPoint y: 255, distance: 135.9
click at [337, 265] on tr "Akshay Alisha Amir Anjali Arif Arman Christy Danish Eli Gloria Hafiz Hussain_pd…" at bounding box center [417, 274] width 715 height 51
type input "550"
click at [825, 490] on div "Name: Sonam Membership: No Active Membership Total Visits: 8 Card on file: 0 La…" at bounding box center [988, 319] width 381 height 439
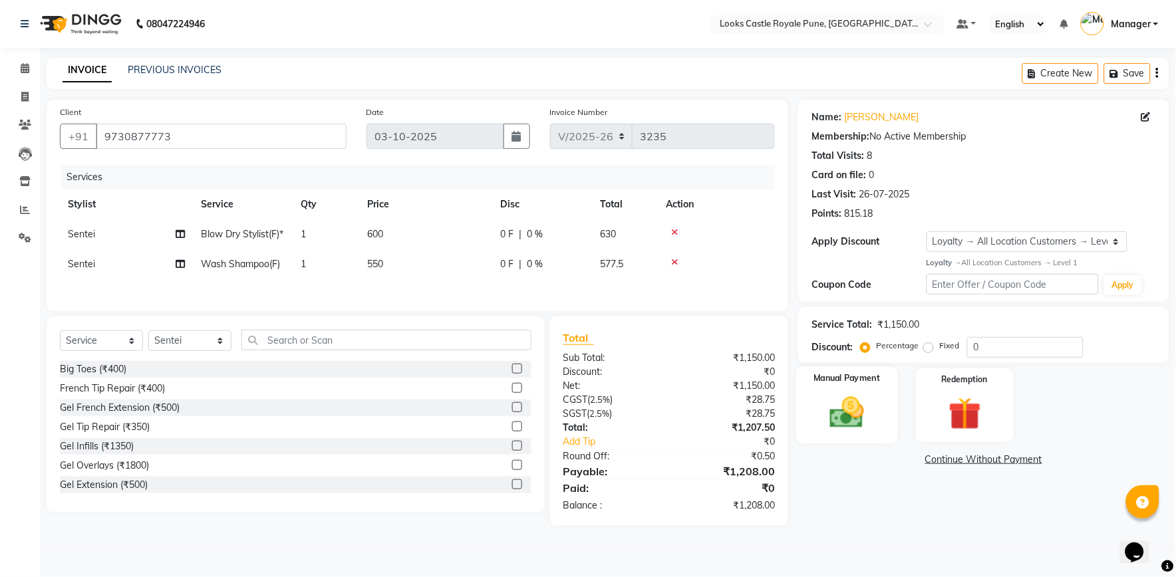
click at [847, 410] on img at bounding box center [846, 412] width 55 height 39
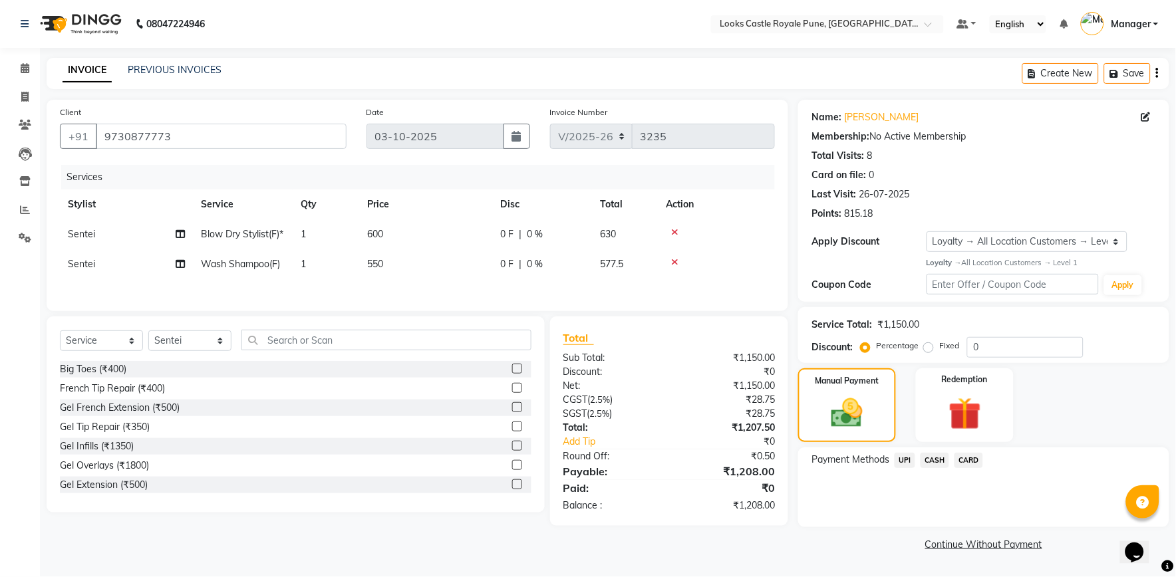
drag, startPoint x: 908, startPoint y: 462, endPoint x: 910, endPoint y: 471, distance: 8.9
click at [908, 463] on span "UPI" at bounding box center [905, 460] width 21 height 15
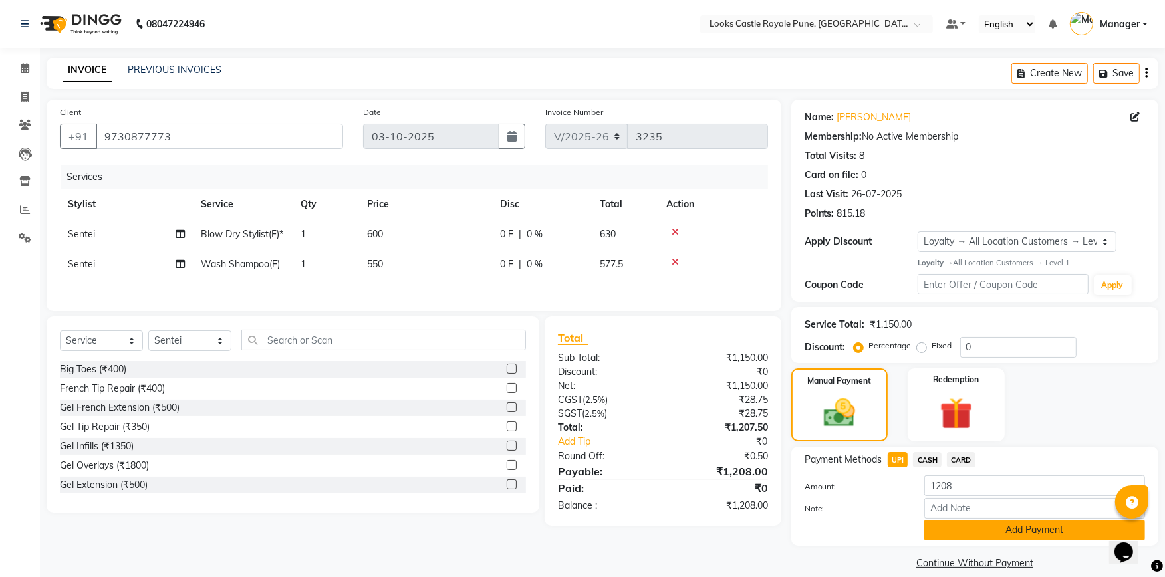
click at [948, 523] on button "Add Payment" at bounding box center [1034, 530] width 221 height 21
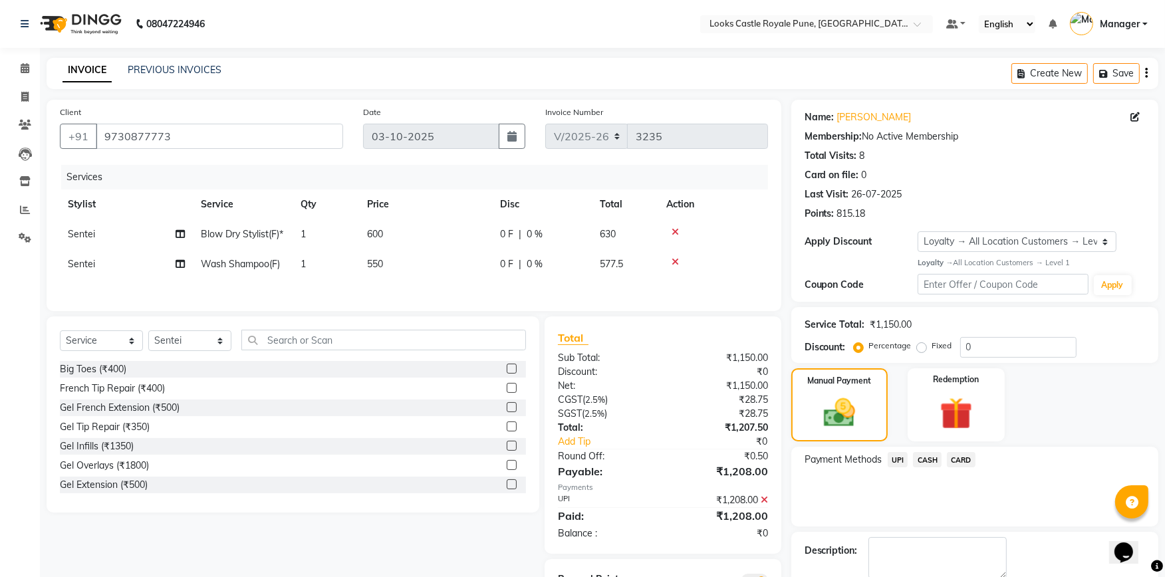
scroll to position [78, 0]
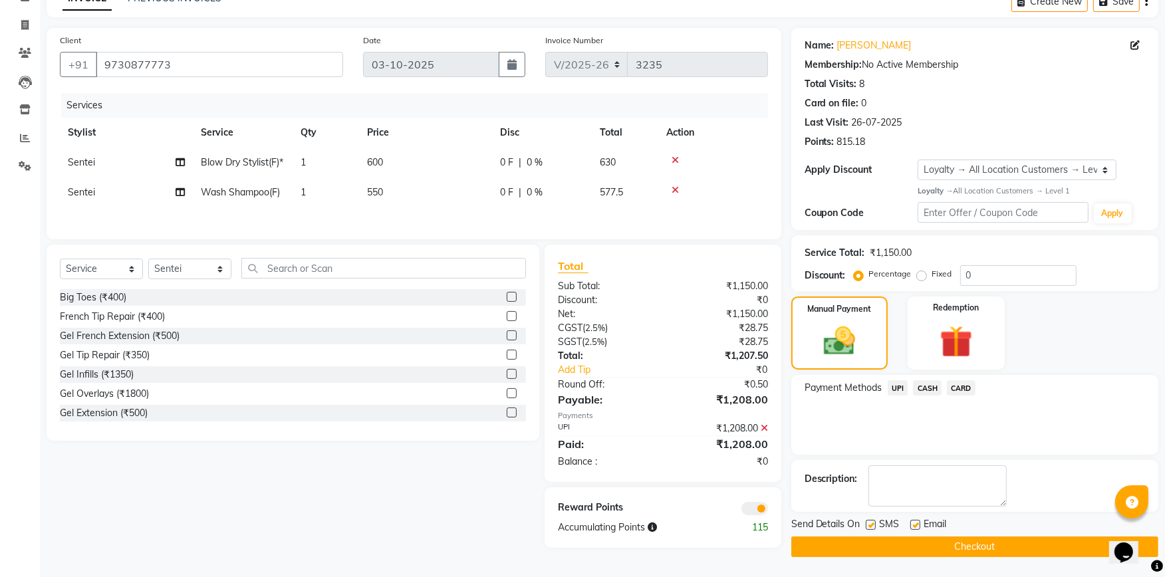
click at [961, 537] on button "Checkout" at bounding box center [974, 547] width 367 height 21
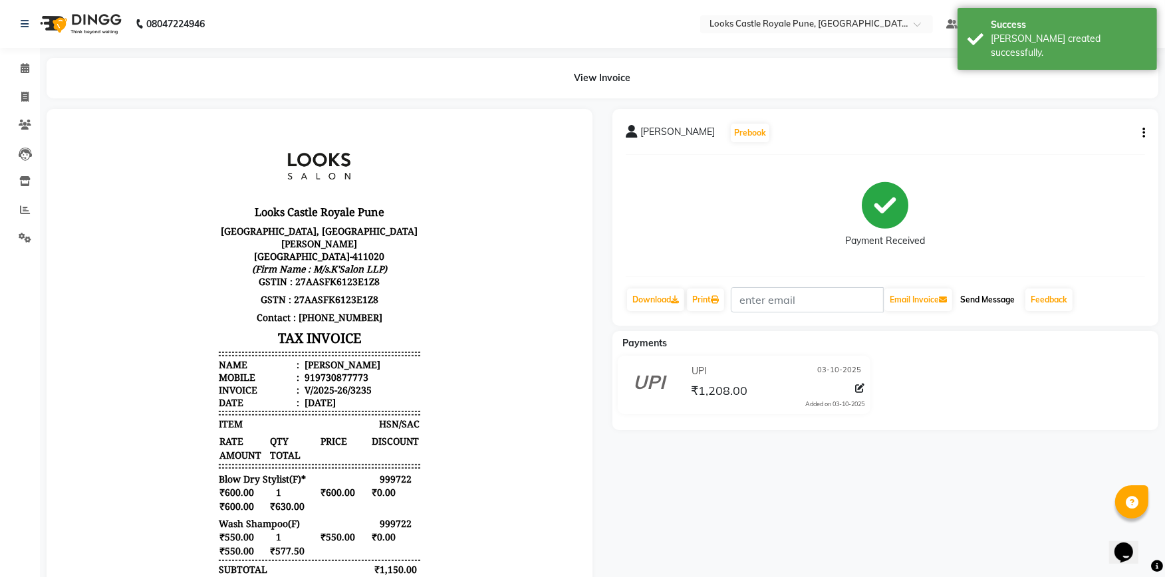
click at [988, 304] on button "Send Message" at bounding box center [987, 300] width 65 height 23
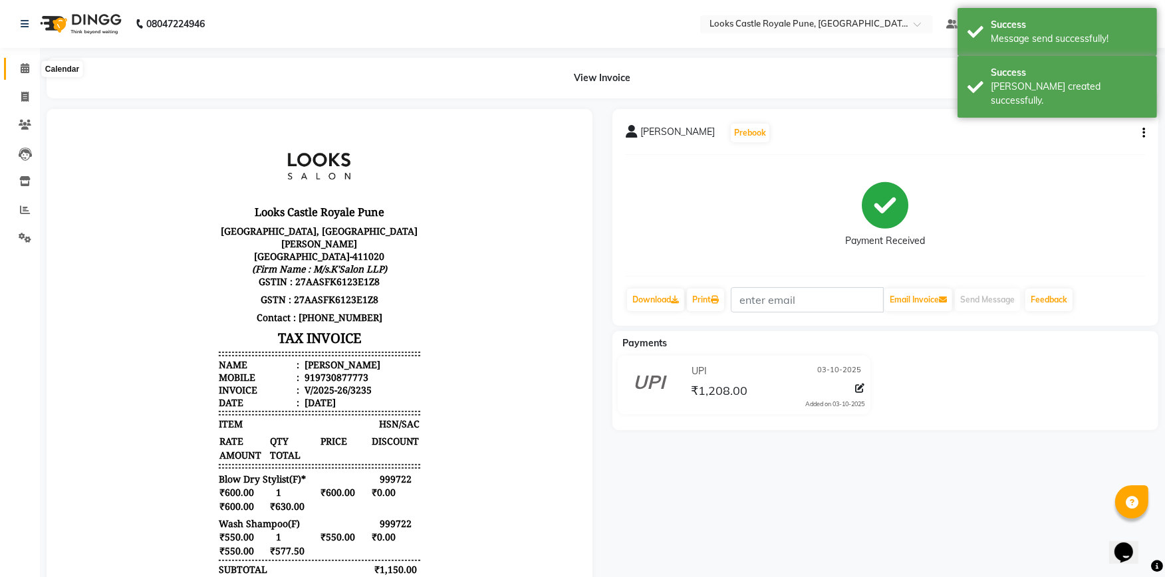
click at [24, 68] on icon at bounding box center [25, 68] width 9 height 10
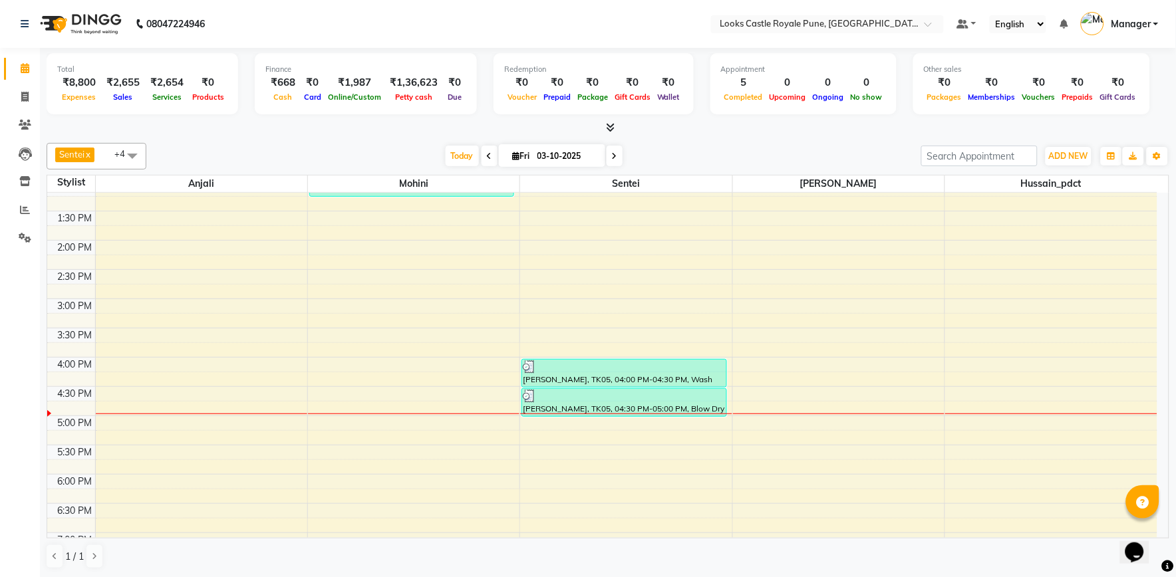
scroll to position [221, 0]
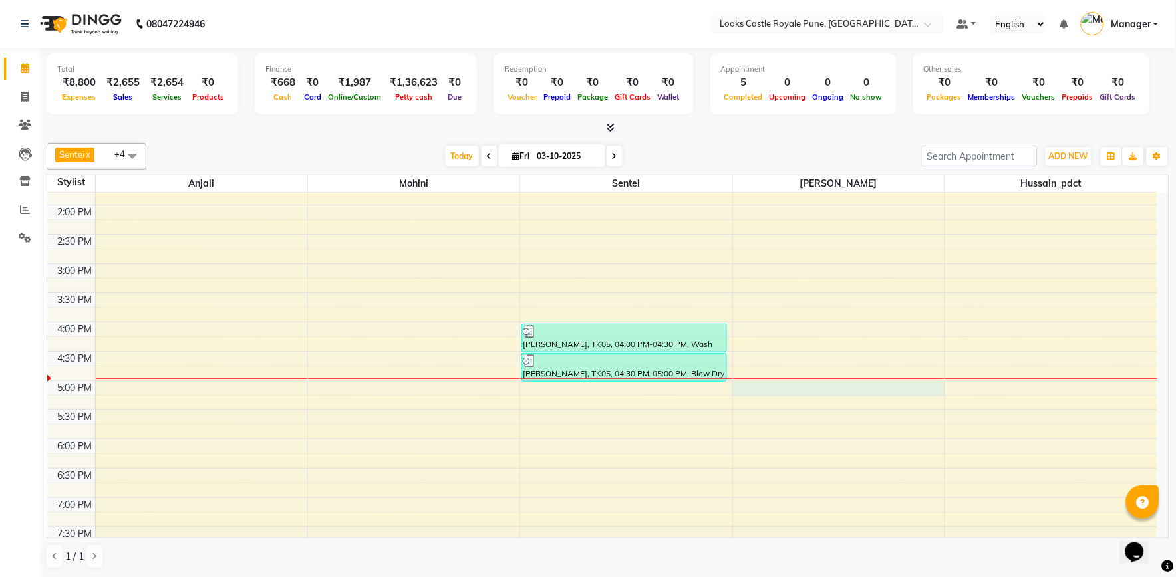
click at [745, 390] on div "10:00 AM 10:30 AM 11:00 AM 11:30 AM 12:00 PM 12:30 PM 1:00 PM 1:30 PM 2:00 PM 2…" at bounding box center [602, 351] width 1110 height 760
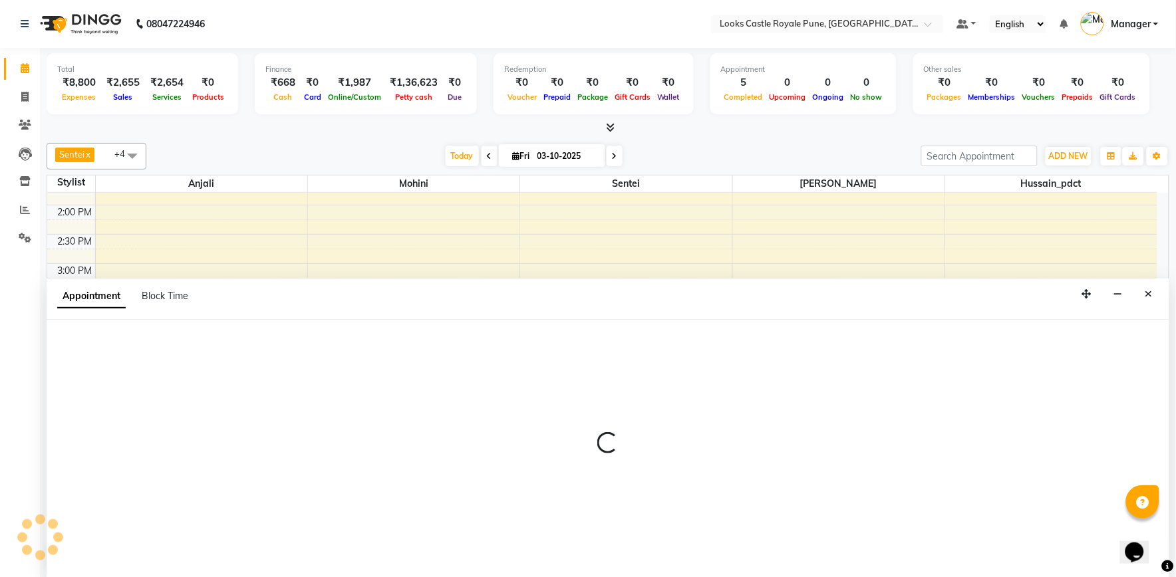
select select "71753"
select select "tentative"
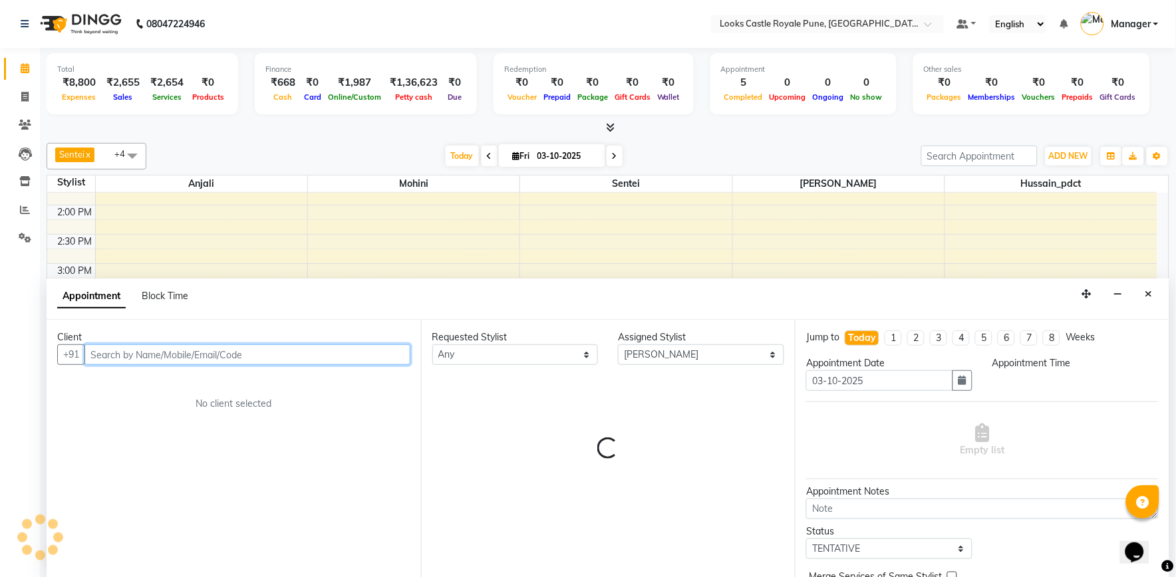
select select "1020"
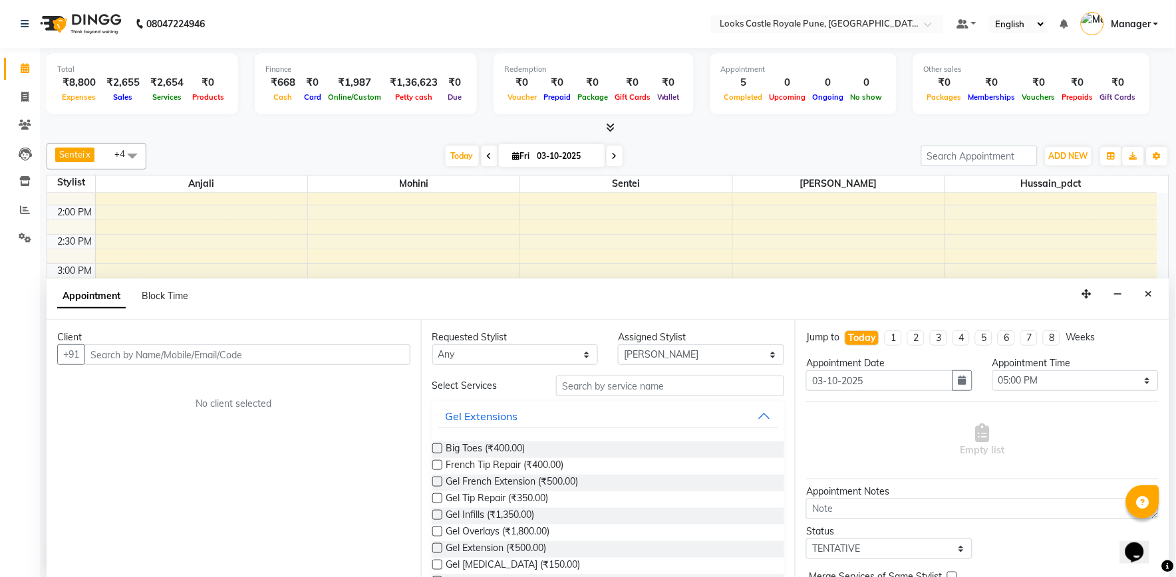
click at [672, 153] on div "Today Fri 03-10-2025" at bounding box center [533, 156] width 761 height 20
click at [1159, 293] on button "Close" at bounding box center [1148, 294] width 19 height 21
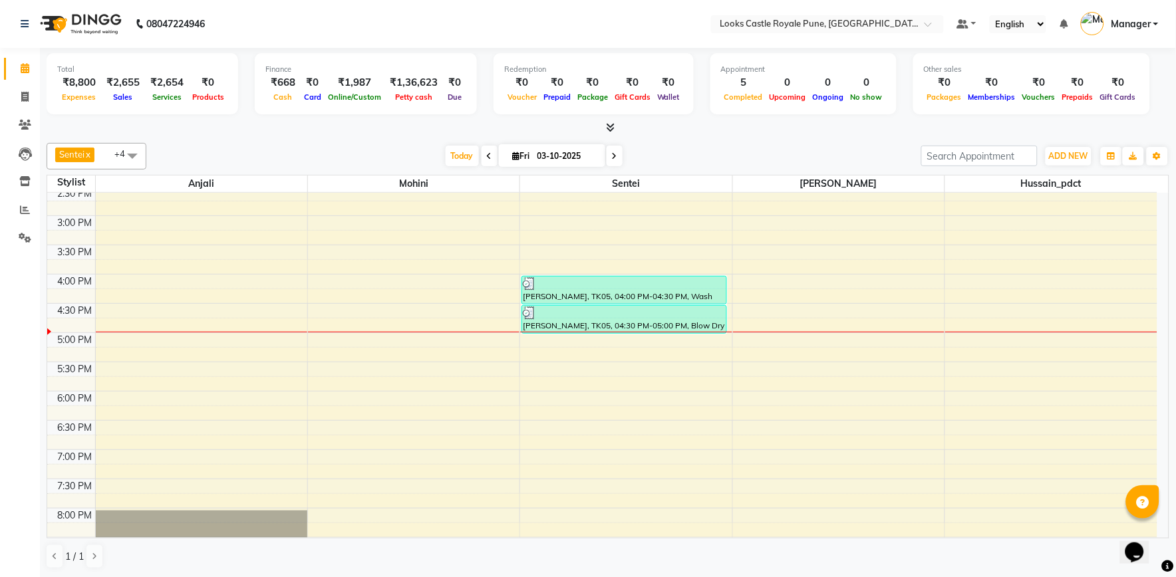
scroll to position [295, 0]
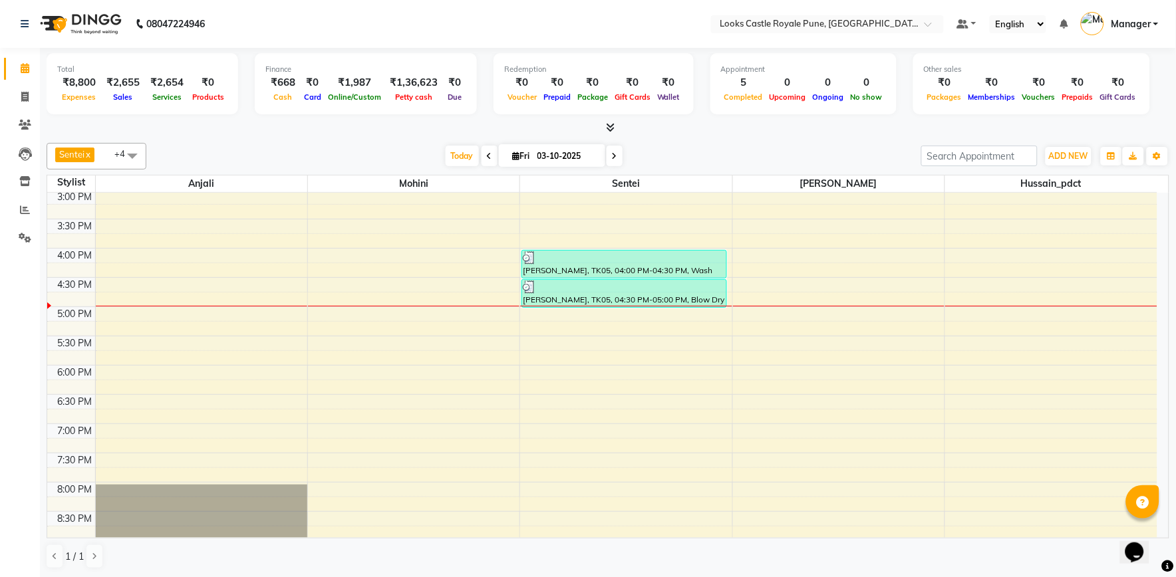
click at [744, 319] on div "10:00 AM 10:30 AM 11:00 AM 11:30 AM 12:00 PM 12:30 PM 1:00 PM 1:30 PM 2:00 PM 2…" at bounding box center [602, 278] width 1110 height 760
select select "71753"
select select "tentative"
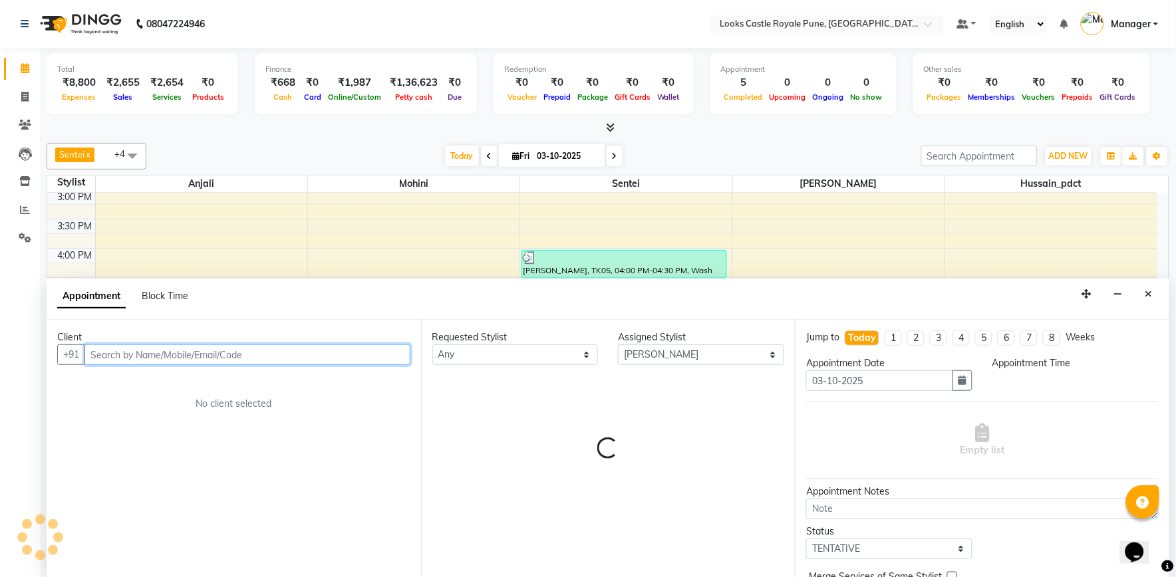
select select "1020"
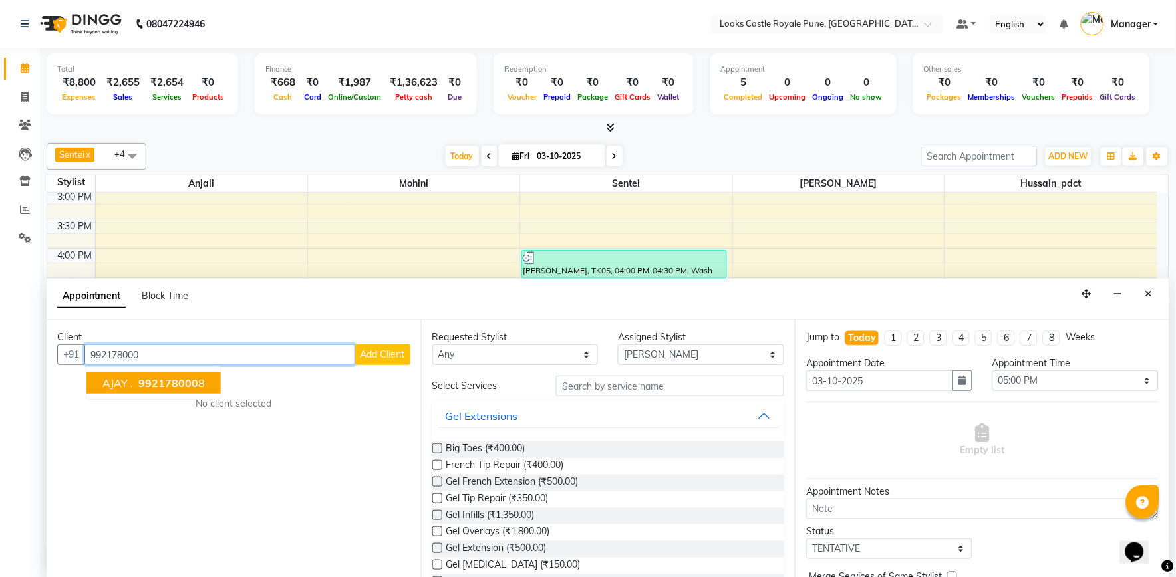
click at [162, 378] on span "992178000" at bounding box center [168, 382] width 60 height 13
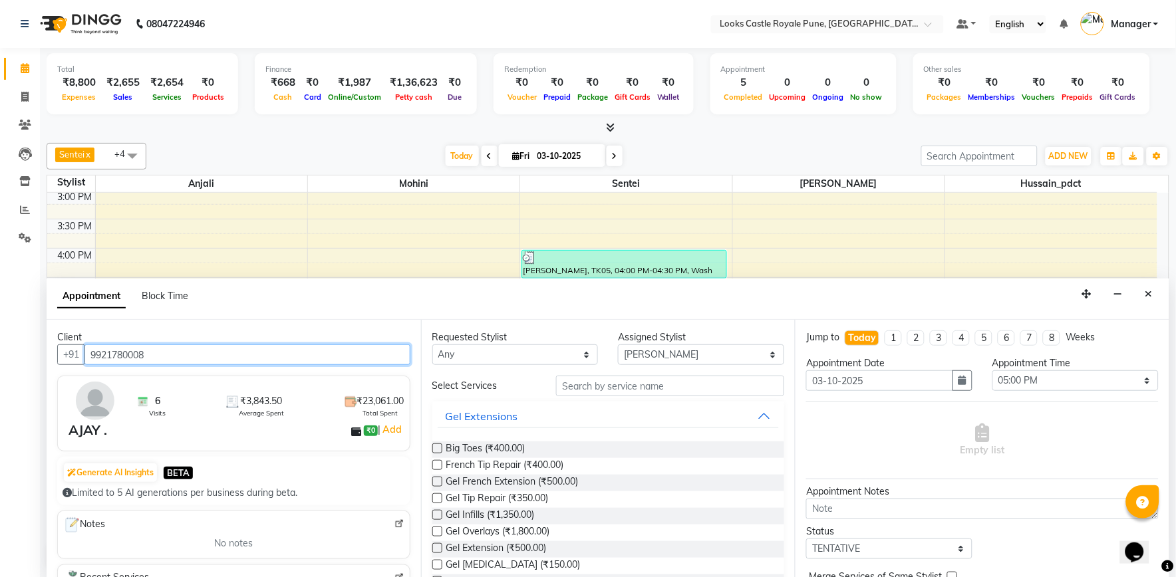
type input "9921780008"
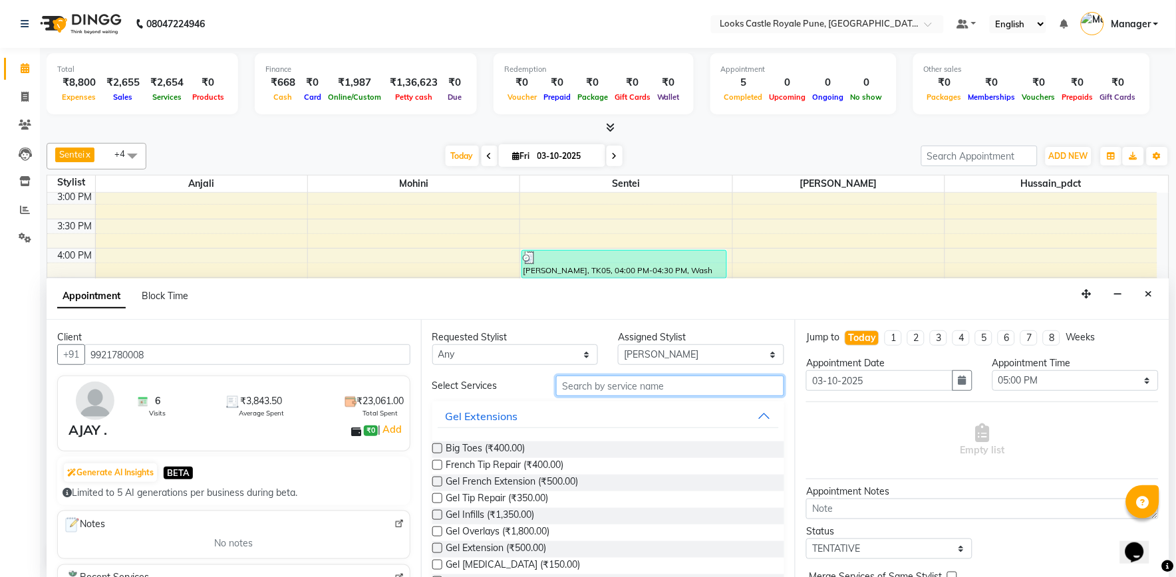
click at [599, 383] on input "text" at bounding box center [670, 386] width 228 height 21
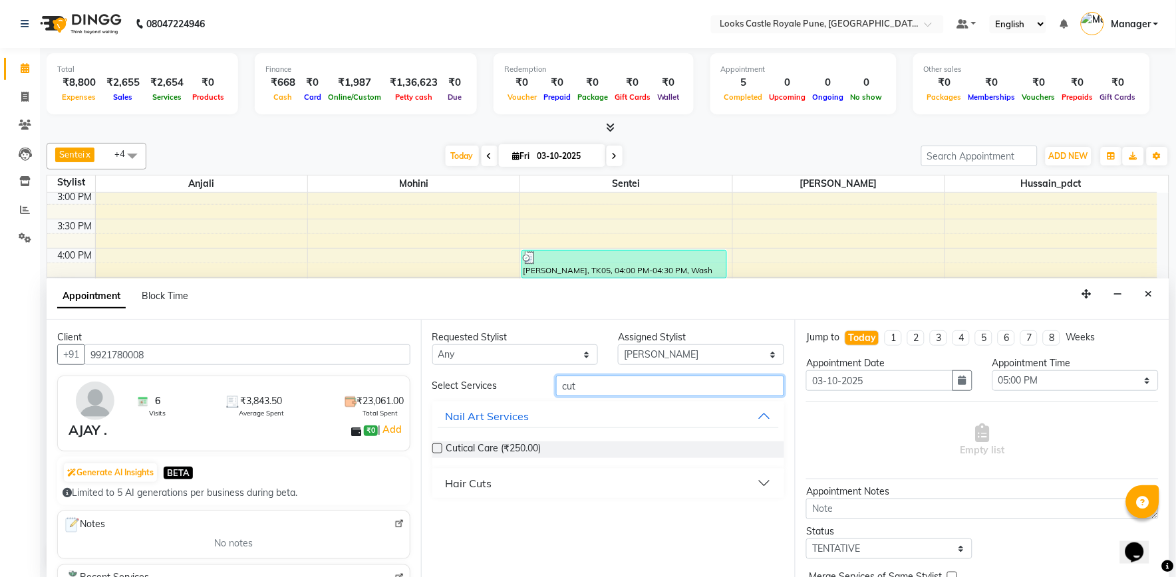
type input "cut"
click at [483, 478] on div "Hair Cuts" at bounding box center [469, 484] width 47 height 16
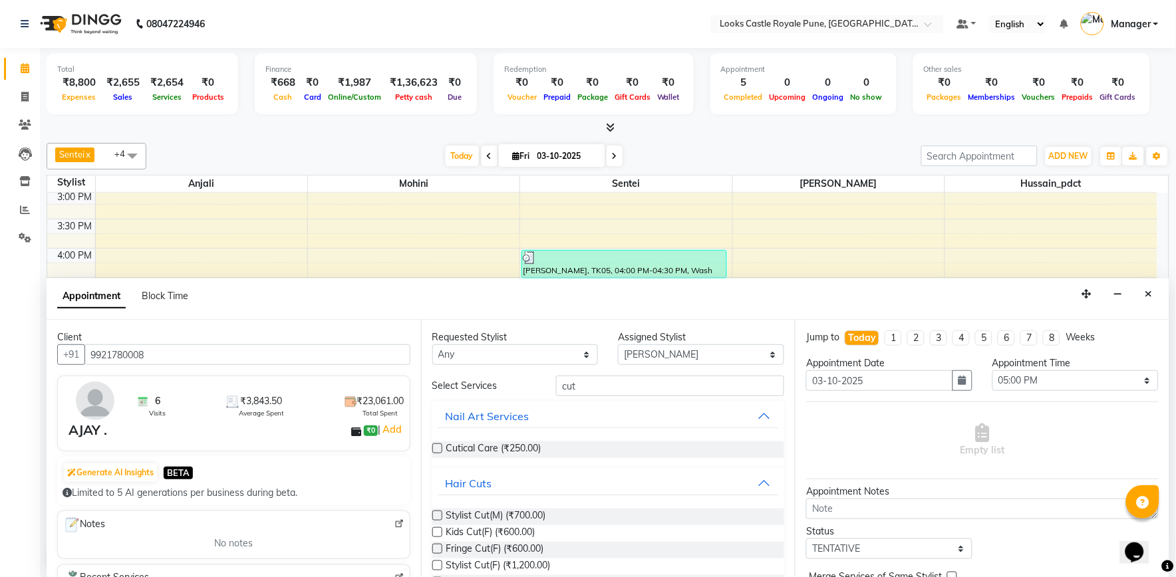
click at [437, 517] on label at bounding box center [437, 516] width 10 height 10
click at [437, 517] on input "checkbox" at bounding box center [436, 517] width 9 height 9
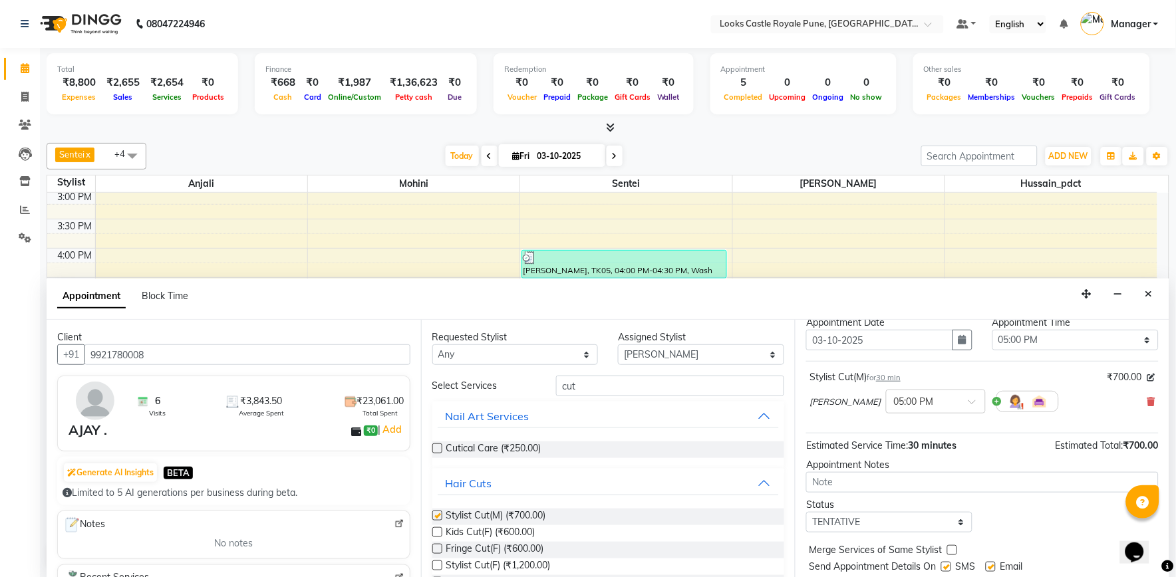
checkbox input "false"
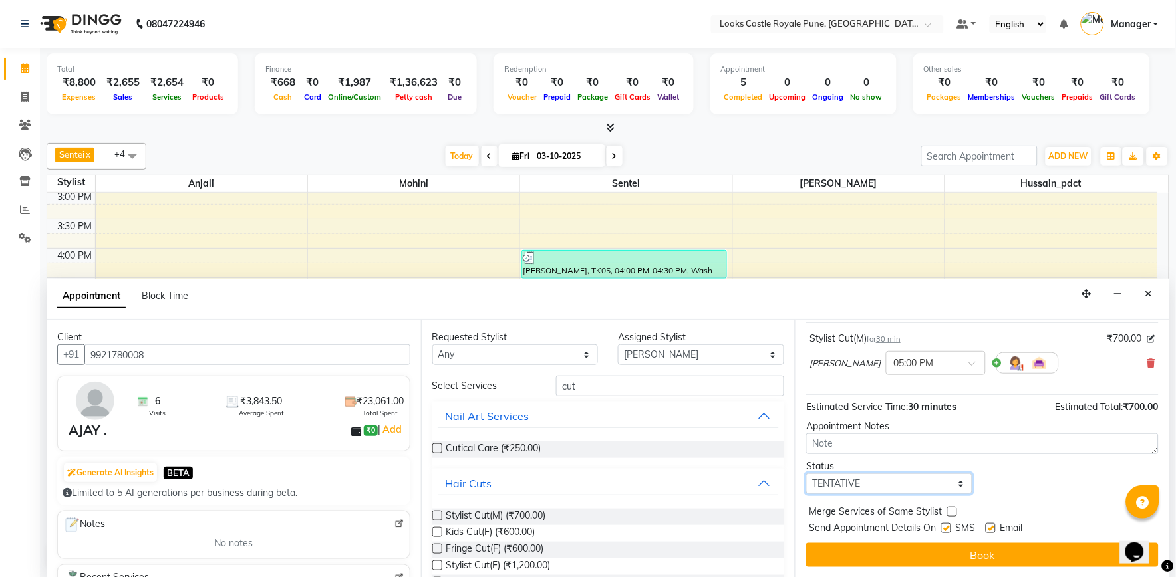
click at [838, 483] on select "Select TENTATIVE CONFIRM CHECK-IN UPCOMING" at bounding box center [889, 484] width 166 height 21
select select "confirm booking"
click at [807, 474] on select "Select TENTATIVE CONFIRM CHECK-IN UPCOMING" at bounding box center [889, 484] width 166 height 21
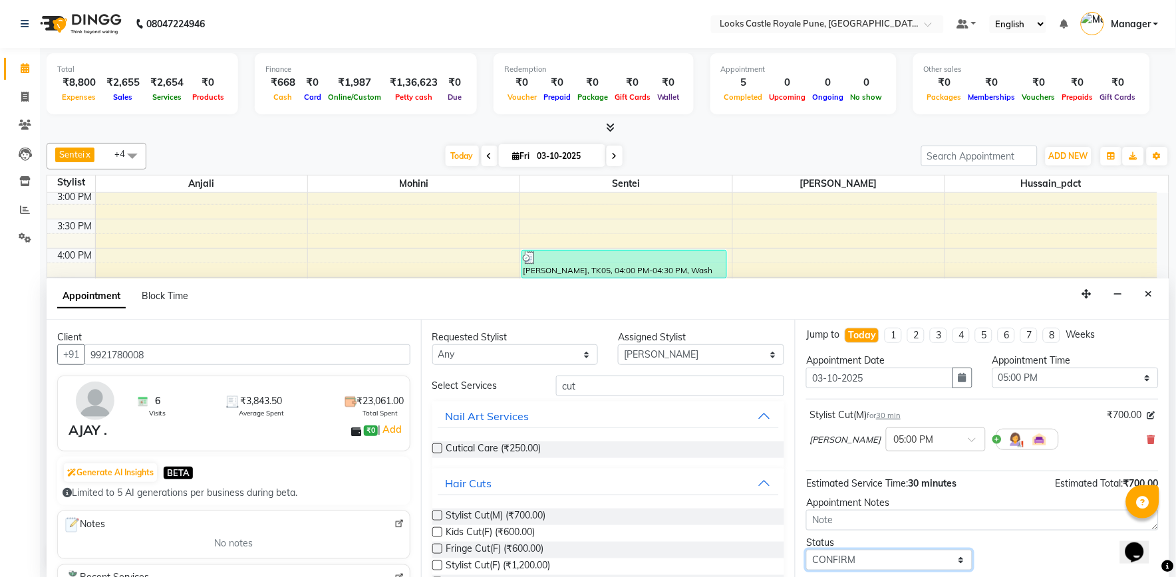
scroll to position [0, 0]
click at [1045, 380] on select "Select 11:00 AM 11:15 AM 11:30 AM 11:45 AM 12:00 PM 12:15 PM 12:30 PM 12:45 PM …" at bounding box center [1075, 380] width 166 height 21
select select "1035"
click at [992, 370] on select "Select 11:00 AM 11:15 AM 11:30 AM 11:45 AM 12:00 PM 12:15 PM 12:30 PM 12:45 PM …" at bounding box center [1075, 380] width 166 height 21
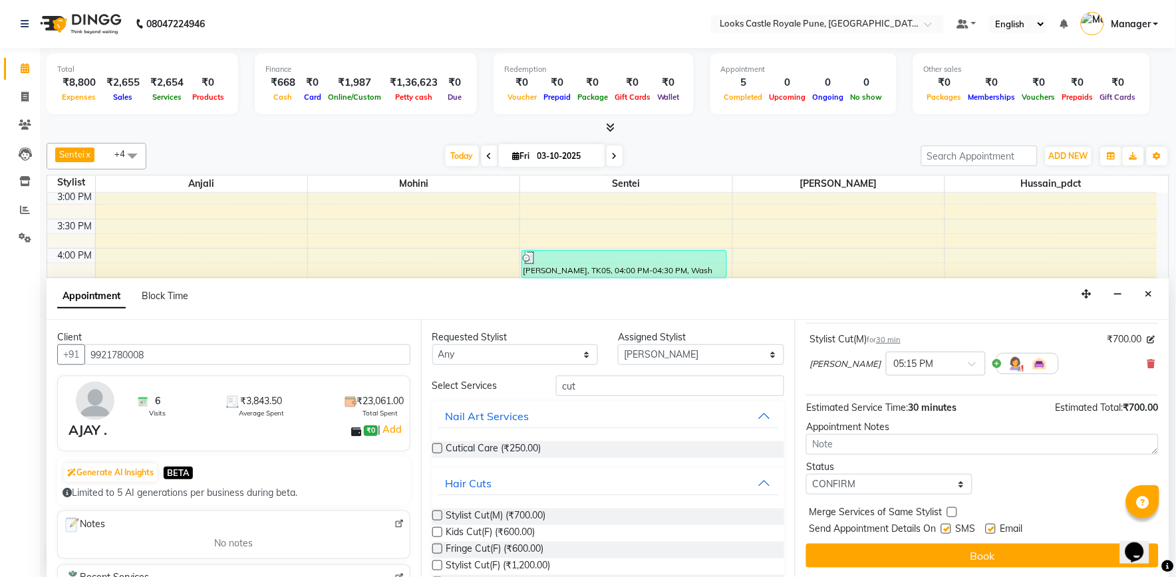
scroll to position [80, 0]
click at [881, 486] on select "Select TENTATIVE CONFIRM CHECK-IN UPCOMING" at bounding box center [889, 484] width 166 height 21
click at [942, 560] on button "Book" at bounding box center [982, 555] width 352 height 24
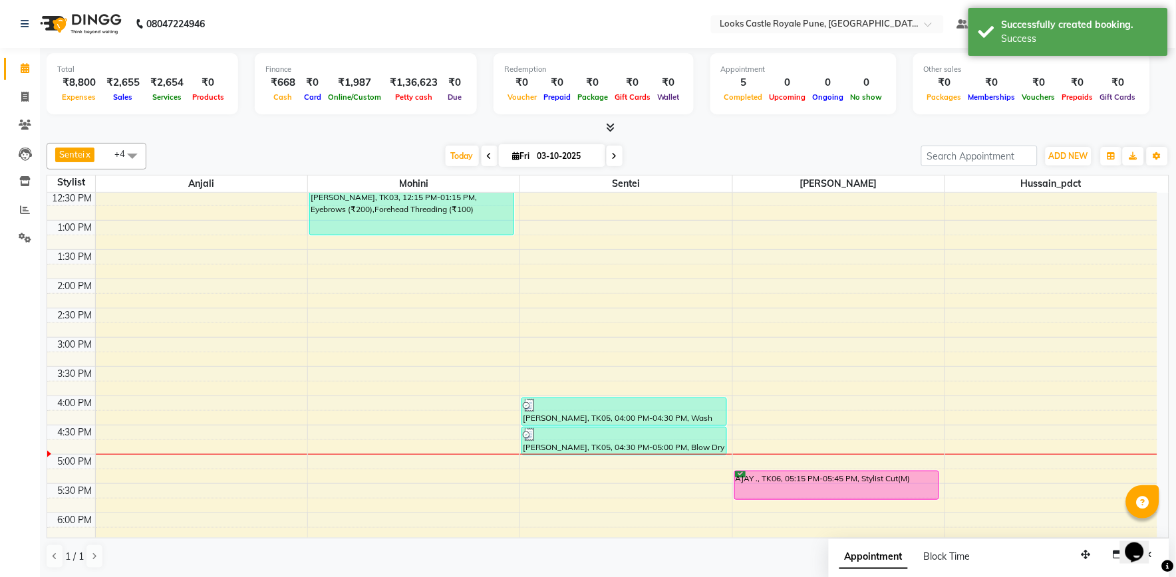
scroll to position [0, 0]
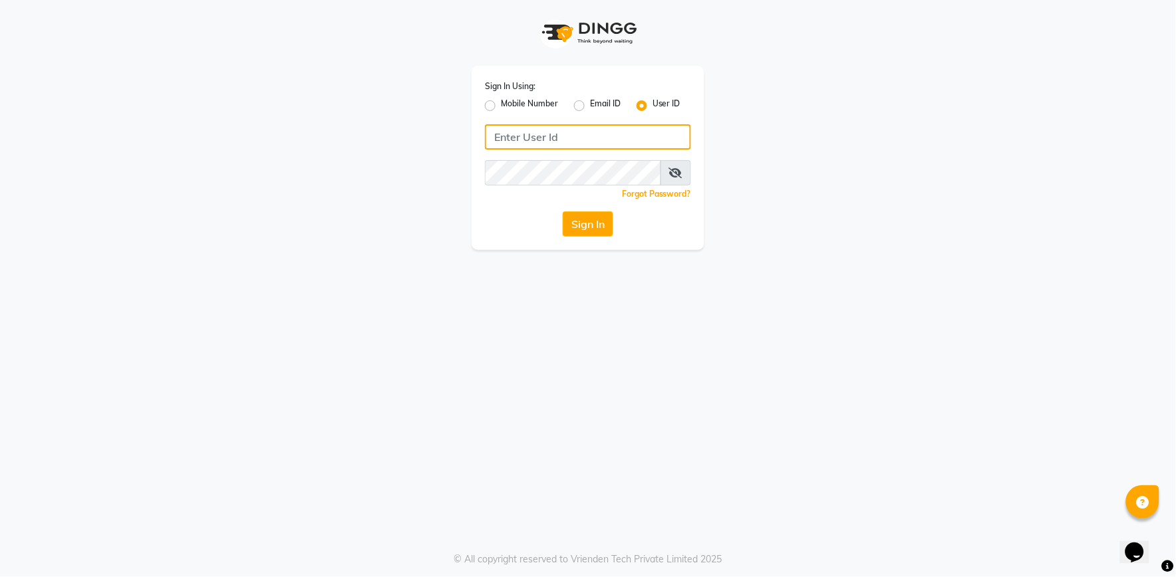
type input "e2555-01"
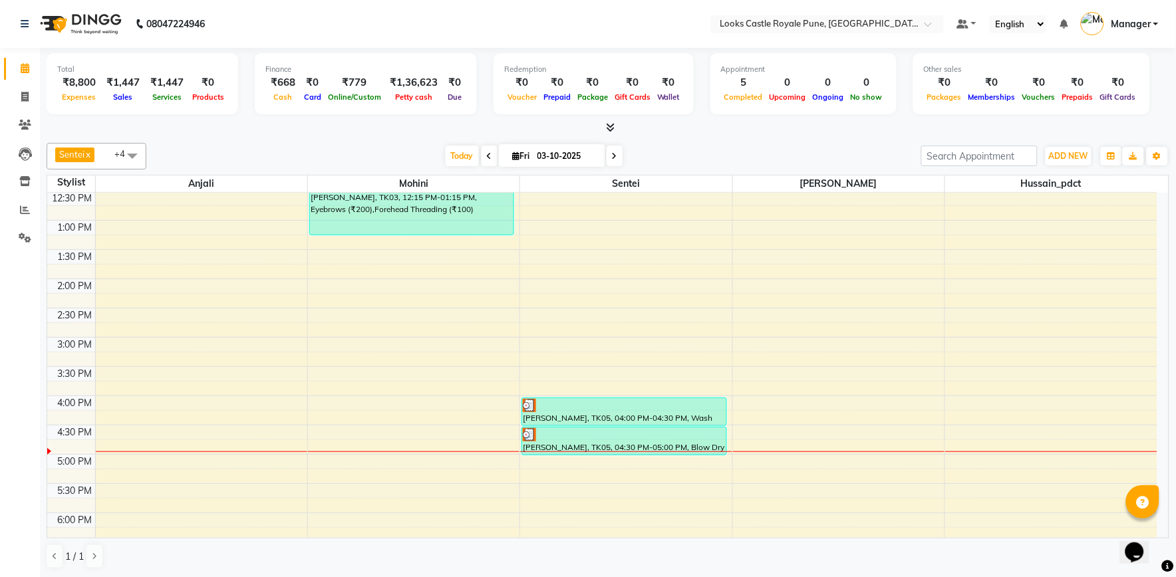
scroll to position [221, 0]
